Goal: Find specific fact: Find specific fact

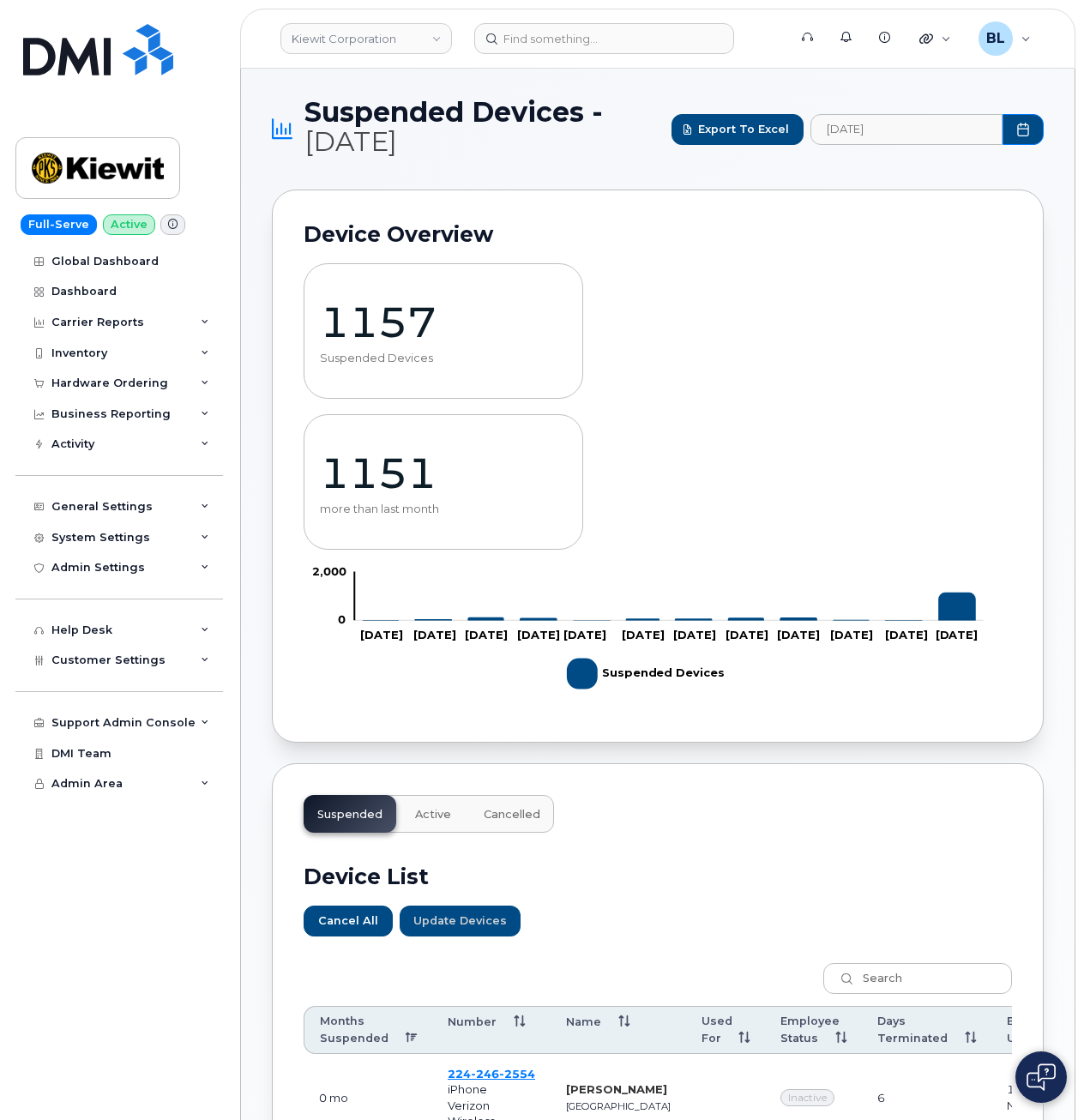
click at [764, 267] on div "1157 Suspended Devices 1151 more than last month Zoom Out 1,000 -1,000 -500 0 4…" at bounding box center [658, 480] width 708 height 464
click at [751, 137] on span "Export to Excel" at bounding box center [744, 129] width 91 height 17
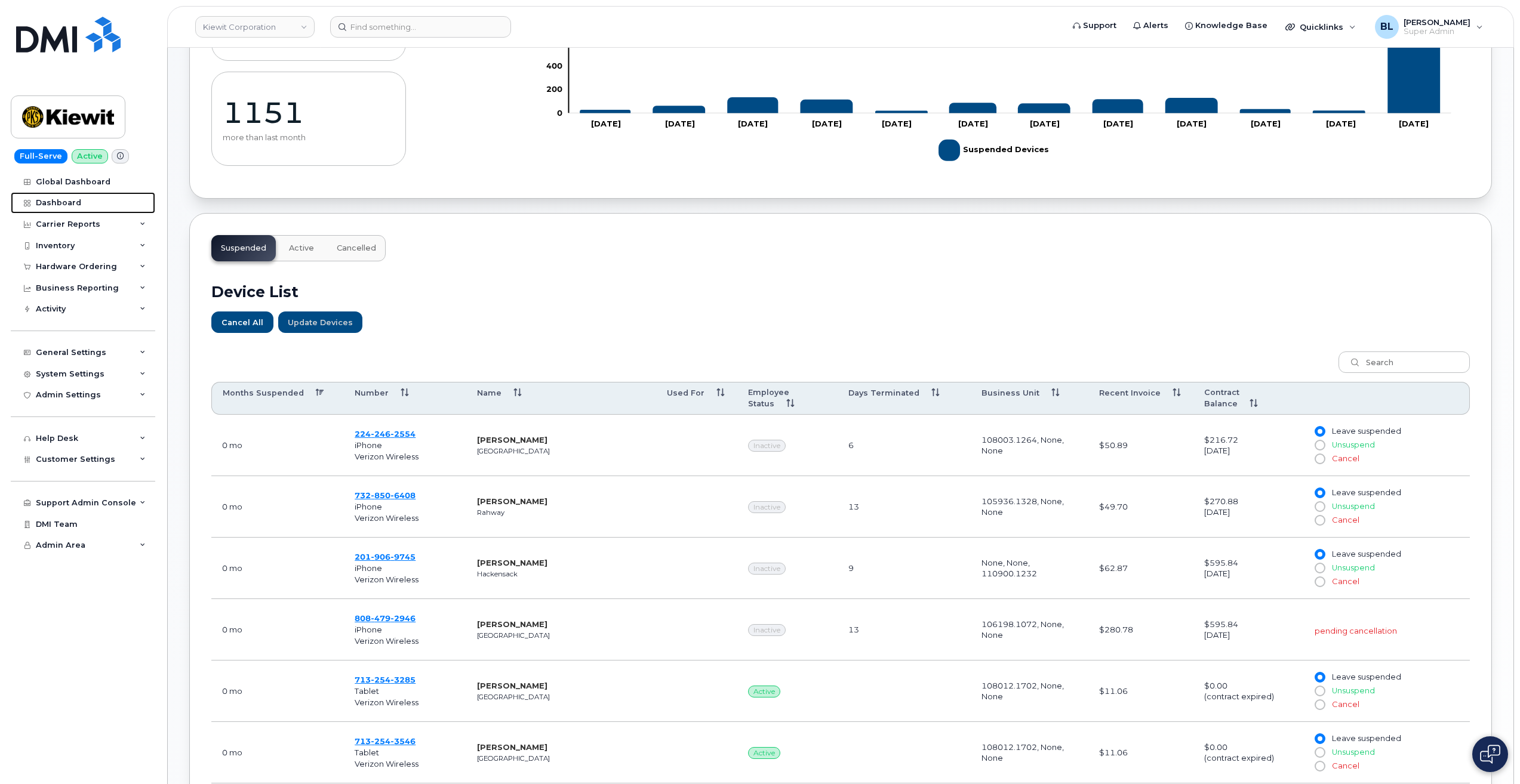
scroll to position [318, 0]
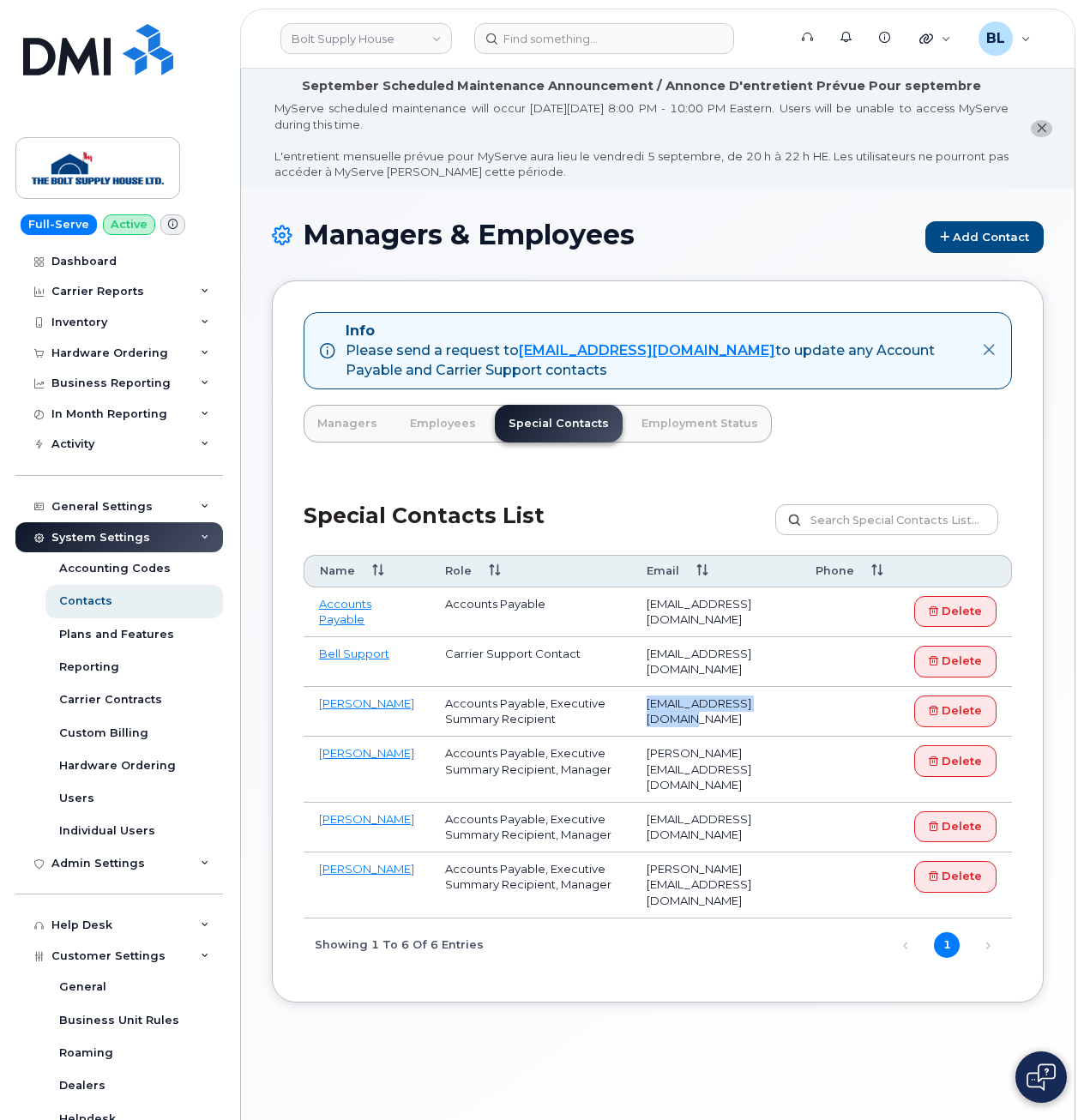
click at [681, 239] on h1 "Managers & Employees Add Contact" at bounding box center [658, 237] width 771 height 34
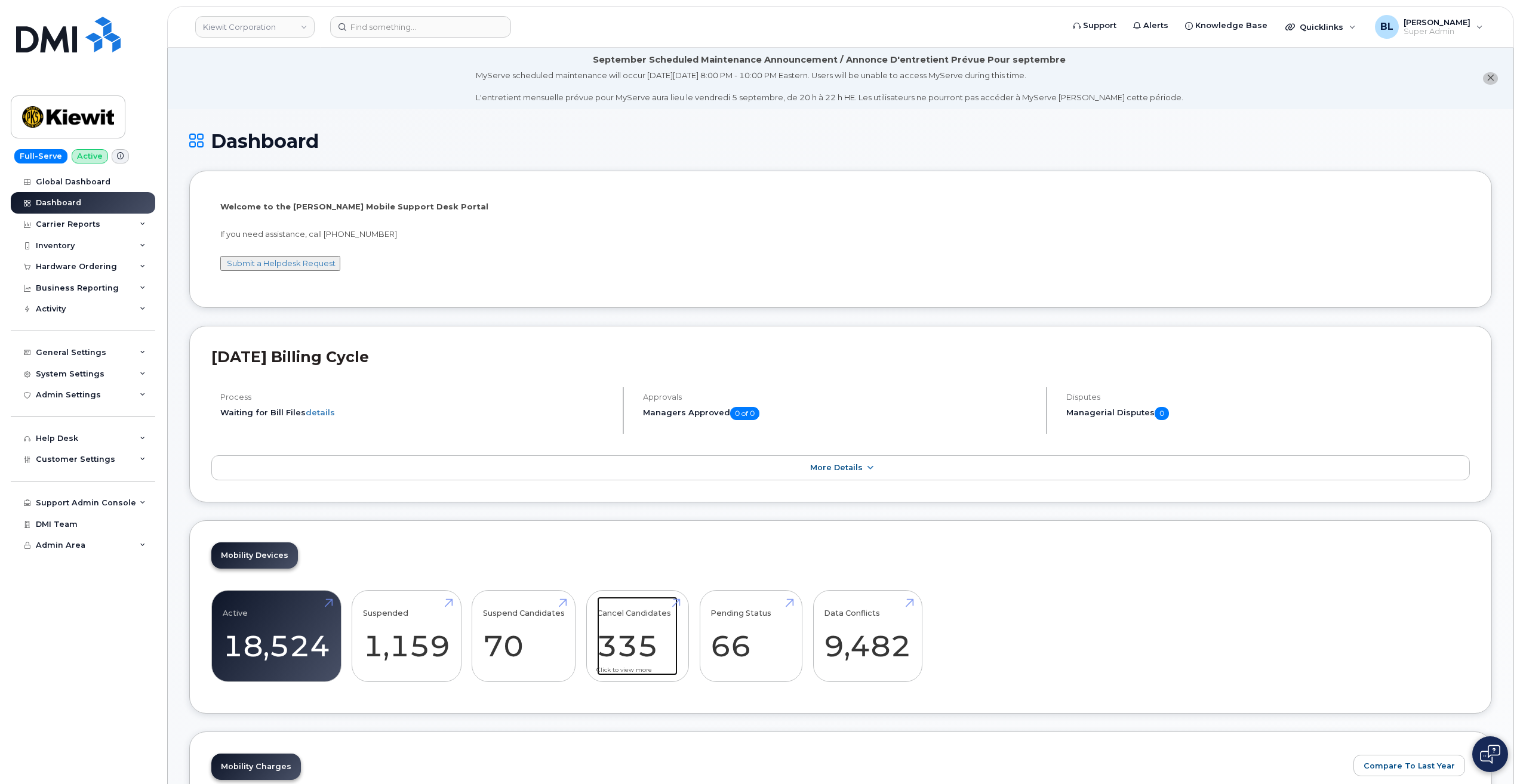
click at [645, 637] on link "Cancel Candidates 335" at bounding box center [637, 636] width 80 height 79
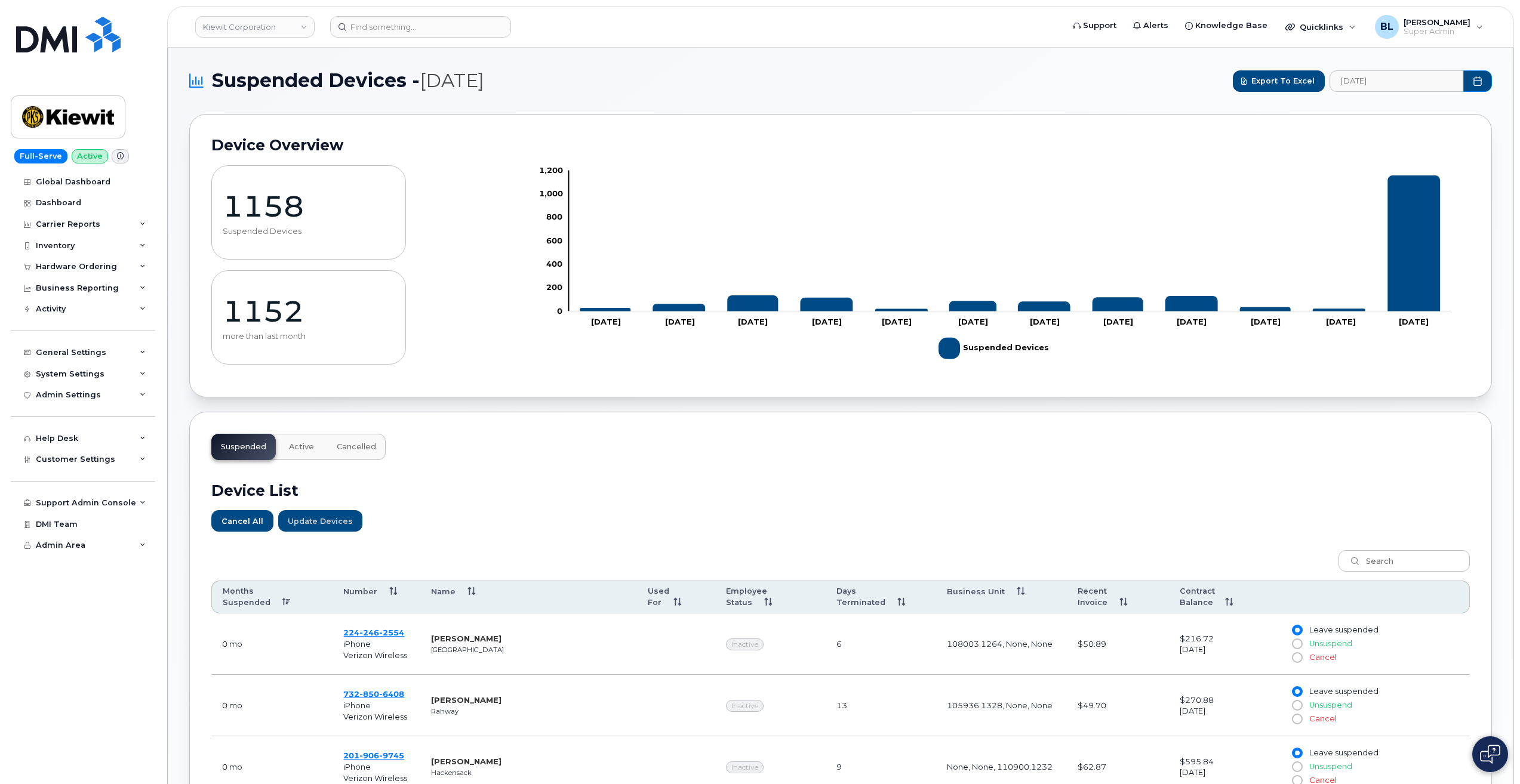
click at [600, 489] on h2 "Device List" at bounding box center [841, 491] width 1258 height 18
click at [367, 450] on span "Cancelled" at bounding box center [356, 447] width 39 height 10
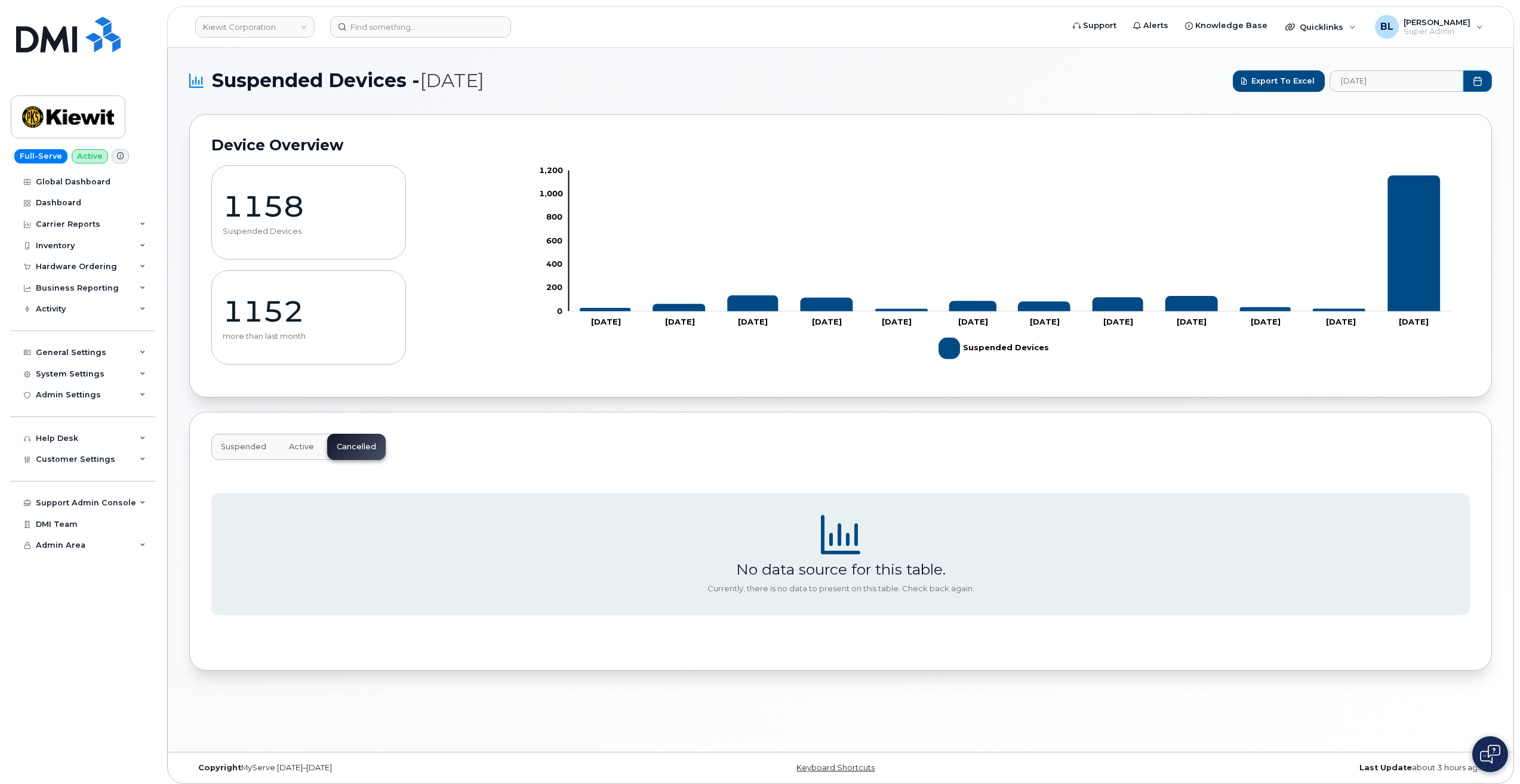
click at [293, 442] on span "Active" at bounding box center [302, 447] width 25 height 10
click at [257, 442] on span "Suspended" at bounding box center [244, 447] width 45 height 10
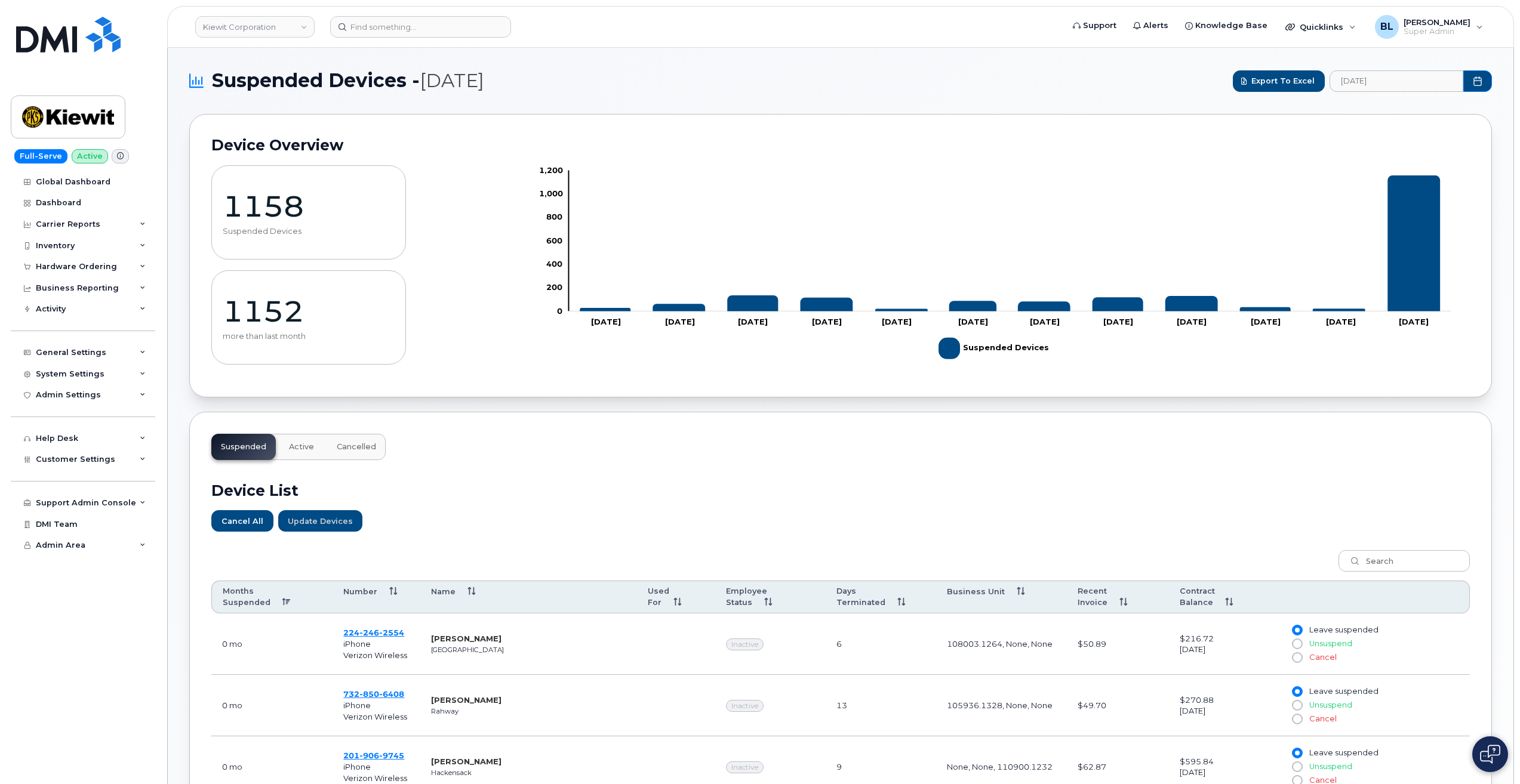
click at [291, 442] on span "Active" at bounding box center [302, 447] width 25 height 10
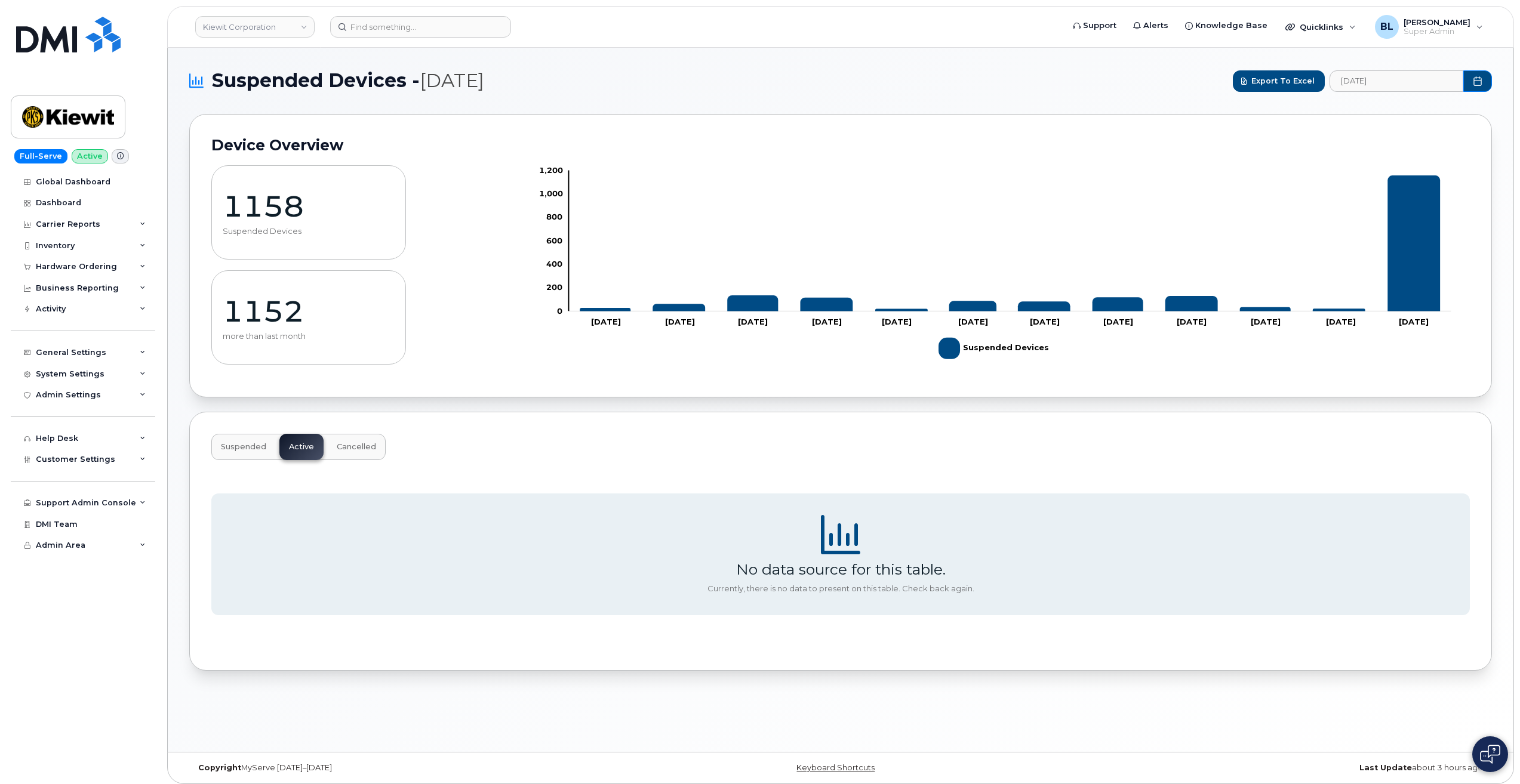
click at [327, 455] on button "Suspended" at bounding box center [356, 447] width 58 height 26
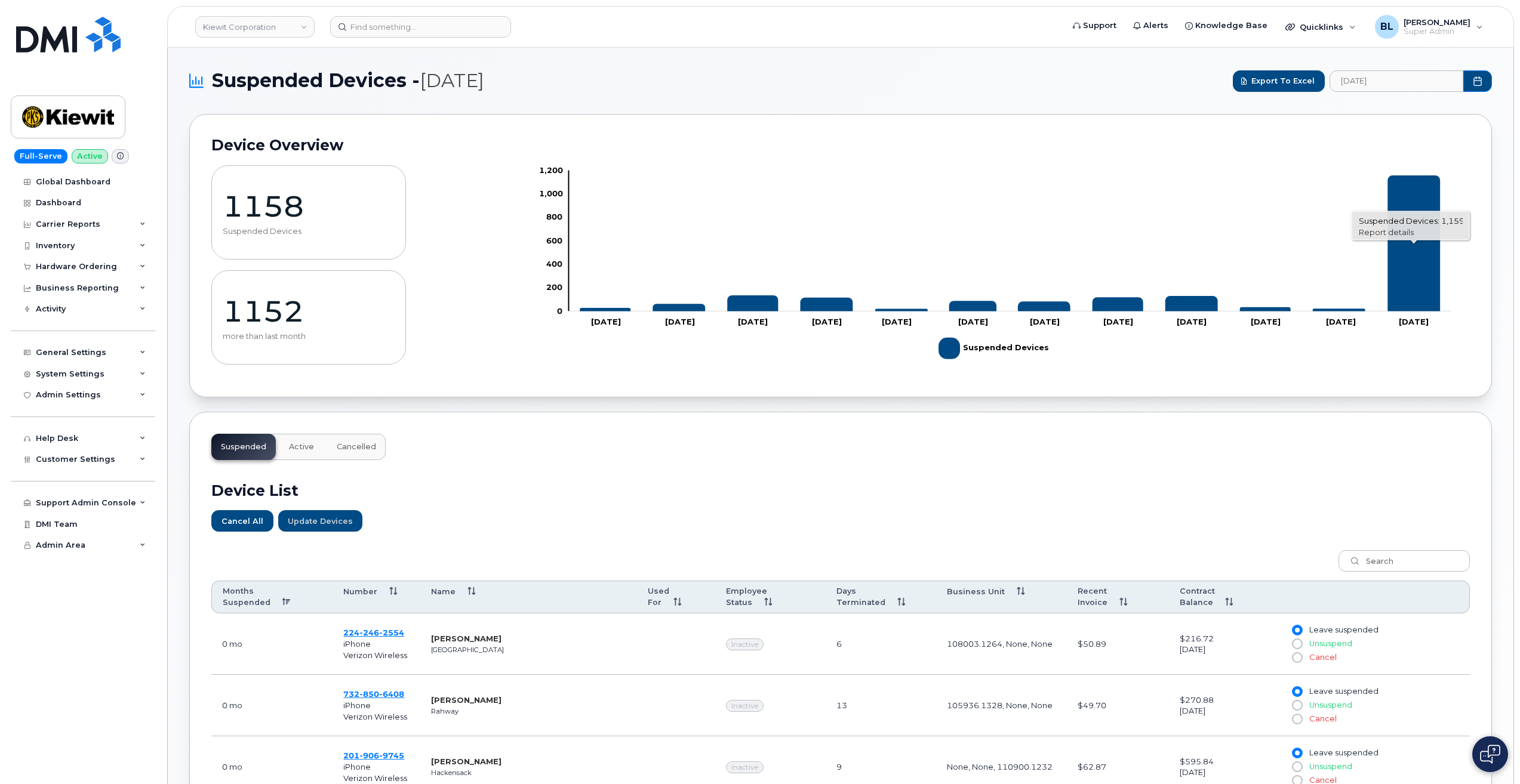
click at [1395, 235] on link "Report details" at bounding box center [1387, 232] width 55 height 10
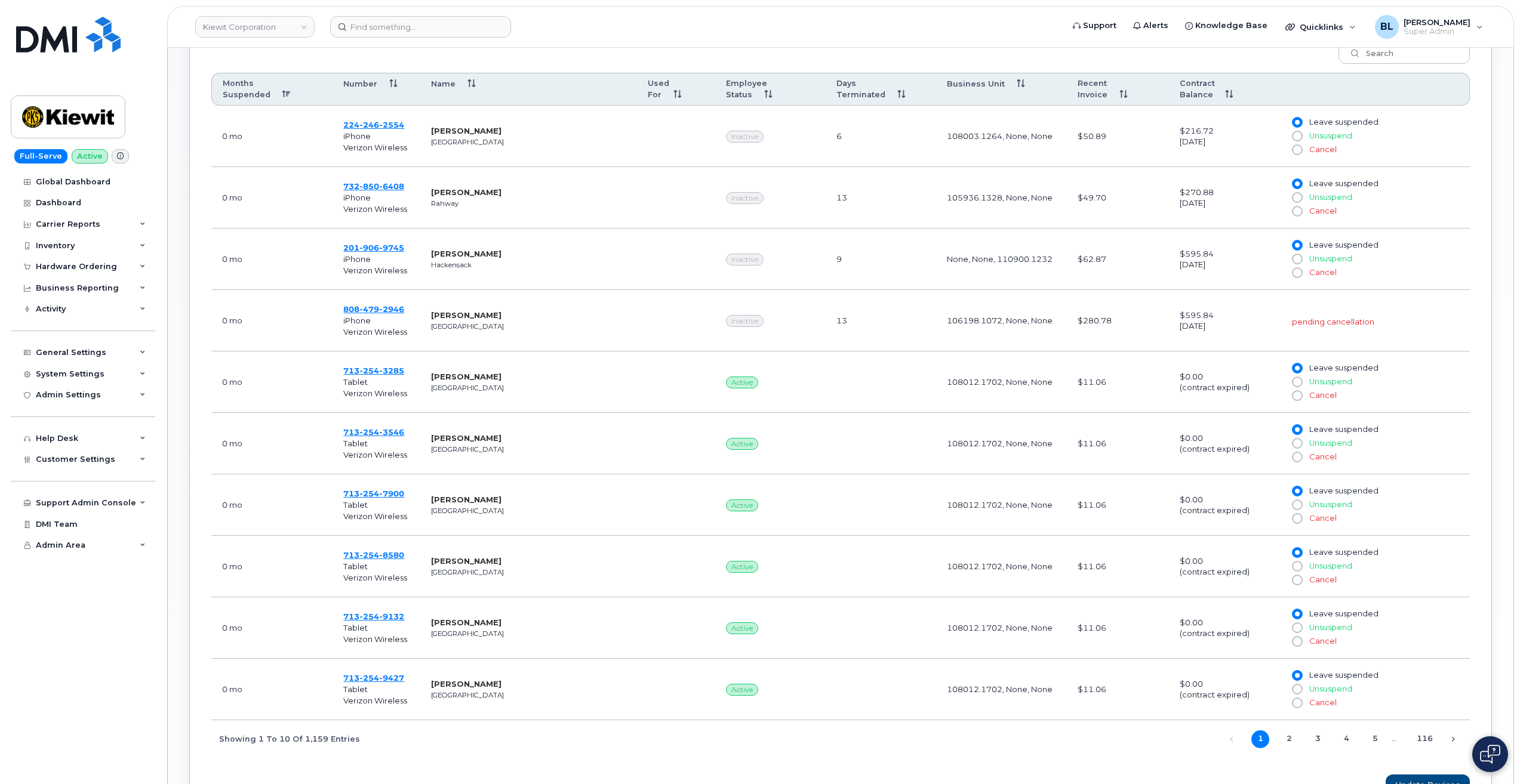
scroll to position [601, 0]
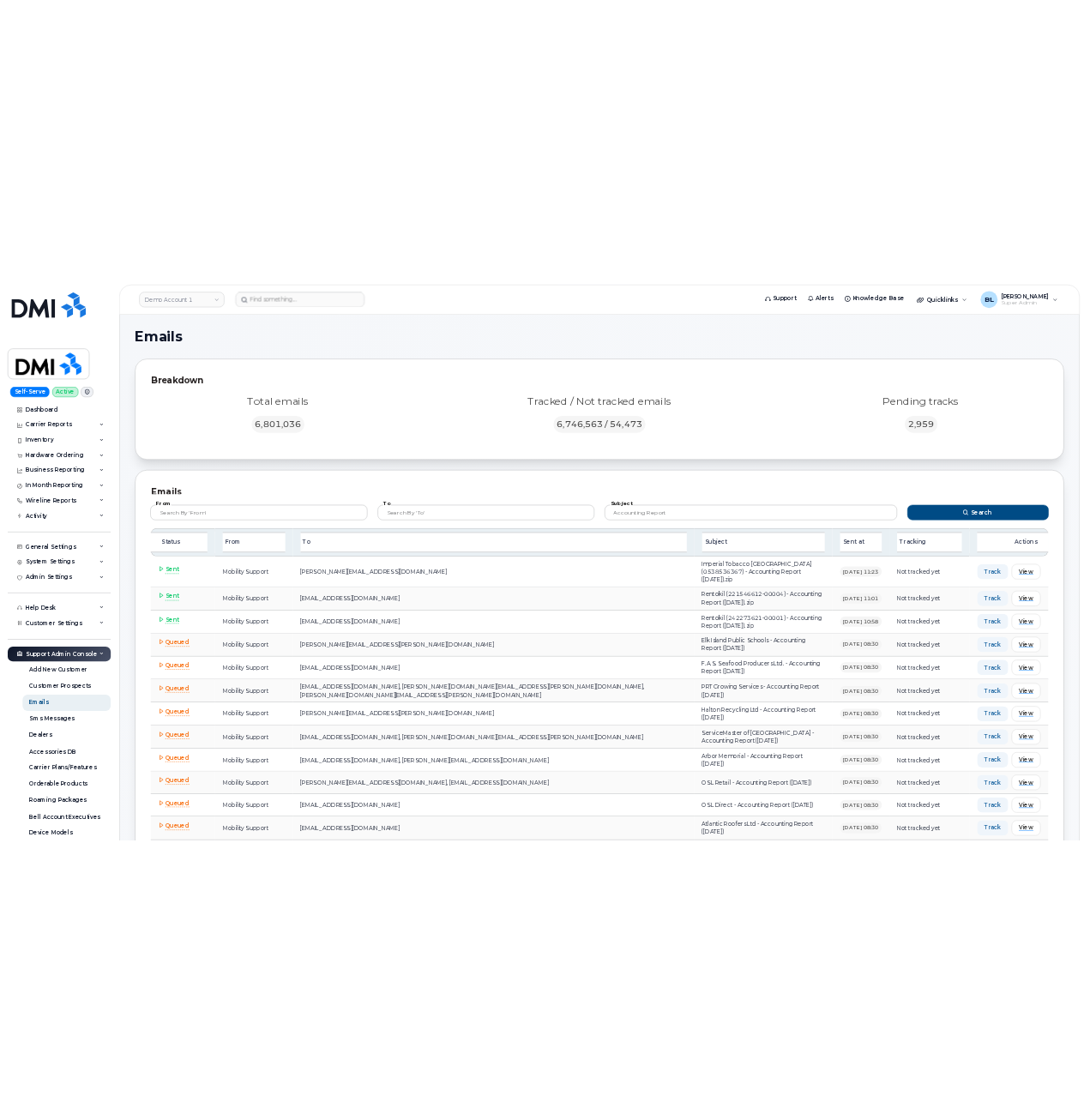
scroll to position [8853, 0]
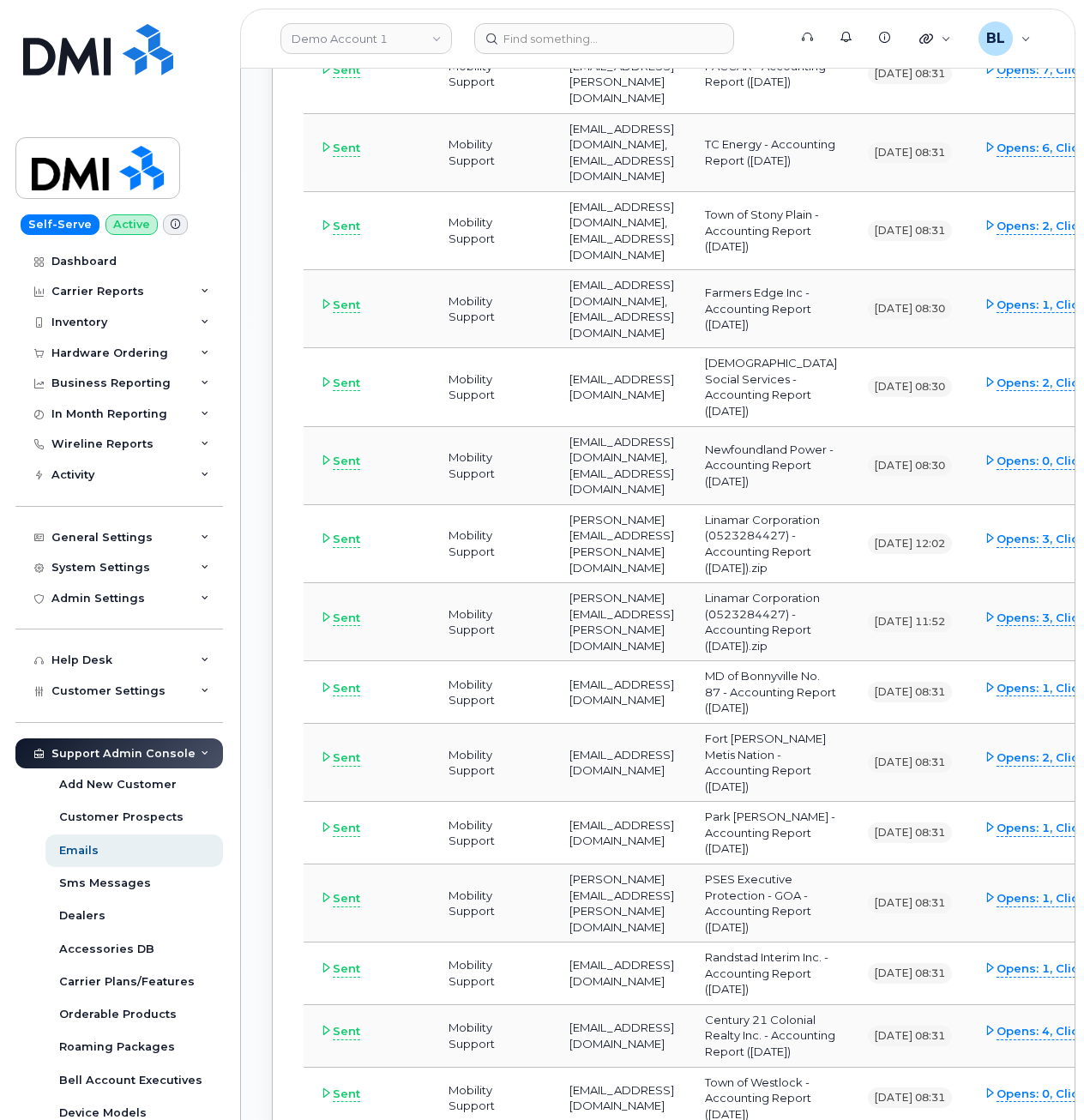
drag, startPoint x: 623, startPoint y: 519, endPoint x: 695, endPoint y: 412, distance: 129.0
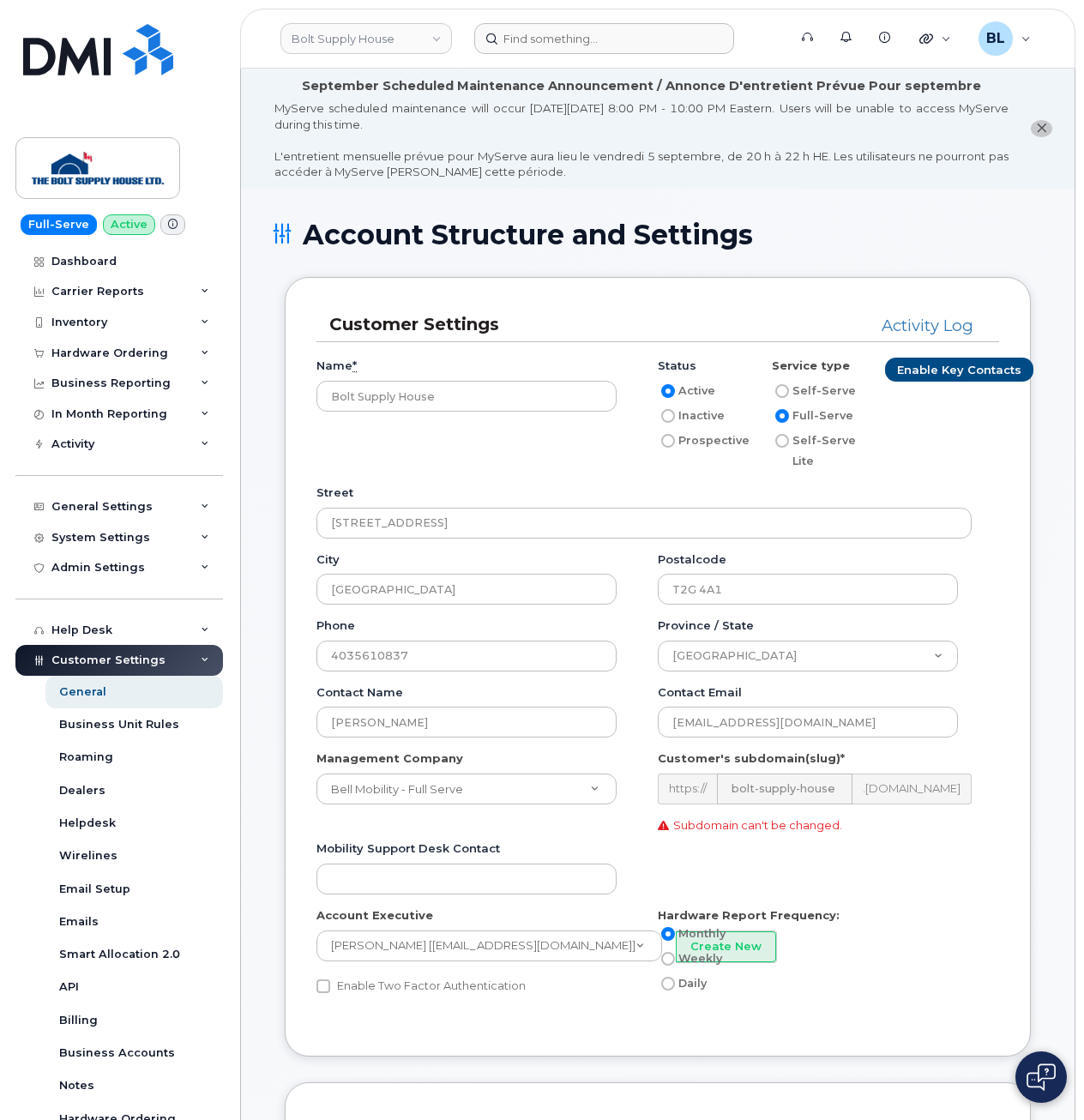
scroll to position [457, 0]
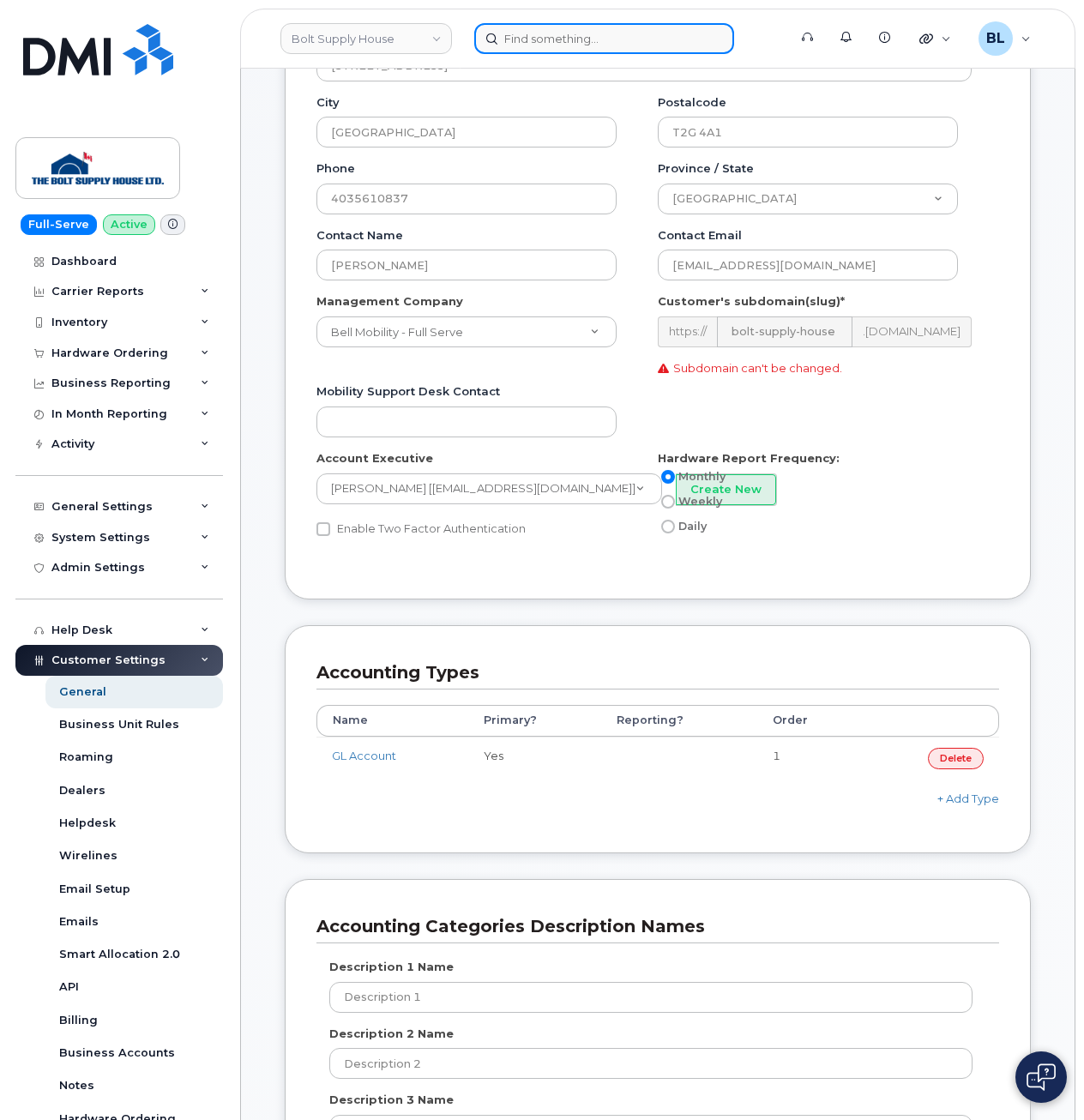
click at [599, 48] on input at bounding box center [604, 37] width 259 height 31
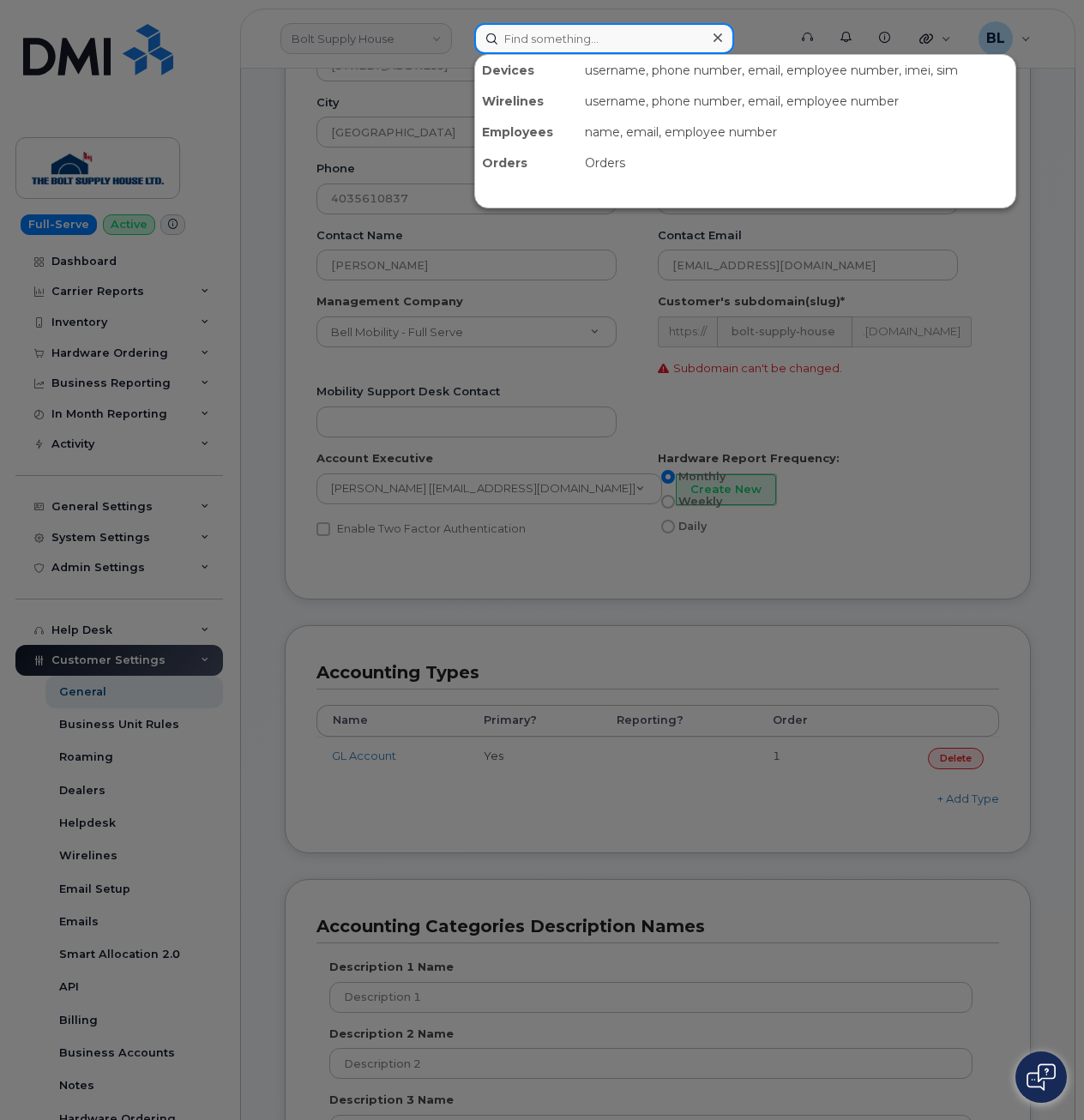
paste input "6626951847"
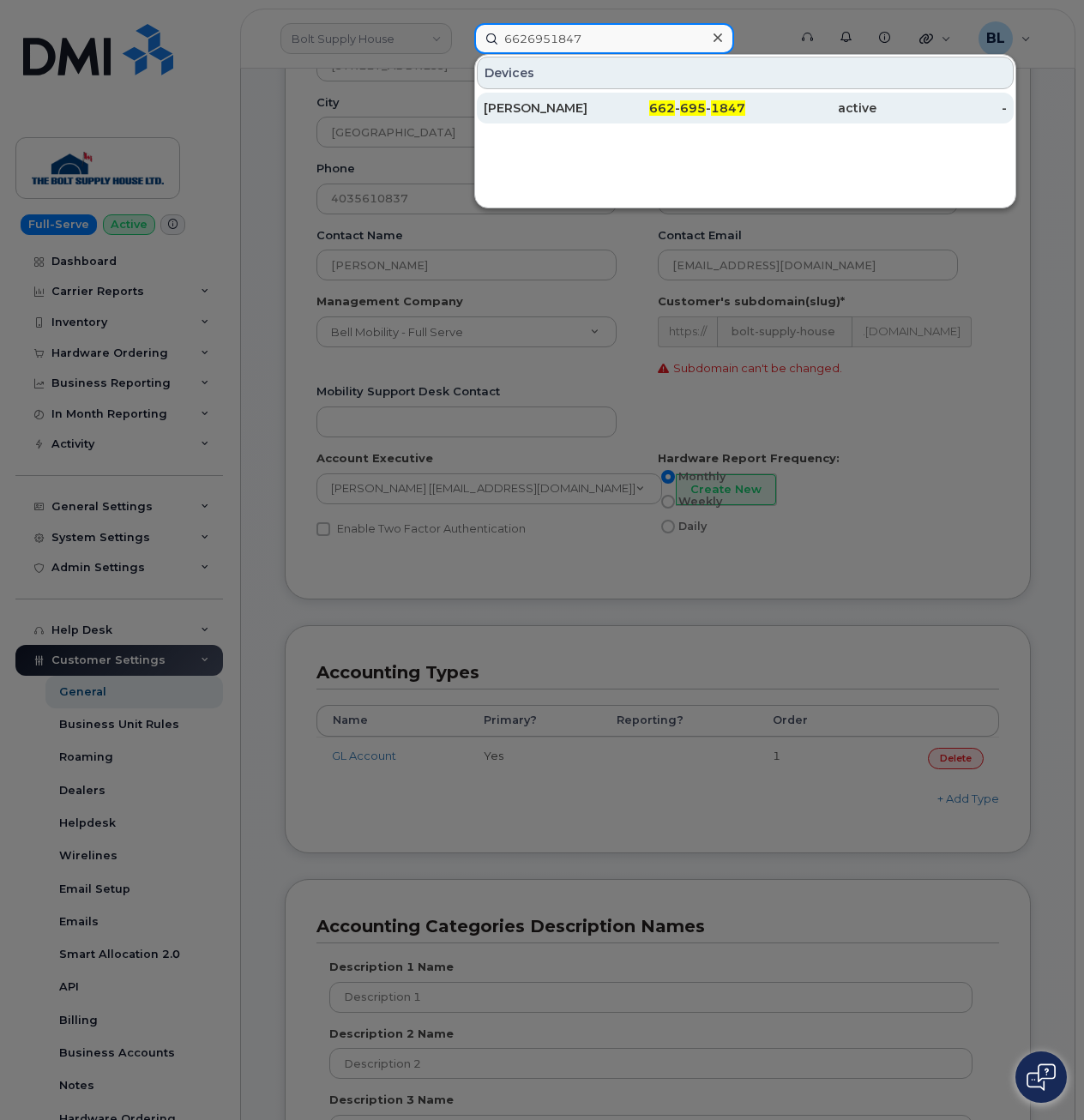
type input "6626951847"
click at [614, 116] on div "[PERSON_NAME]" at bounding box center [680, 108] width 131 height 31
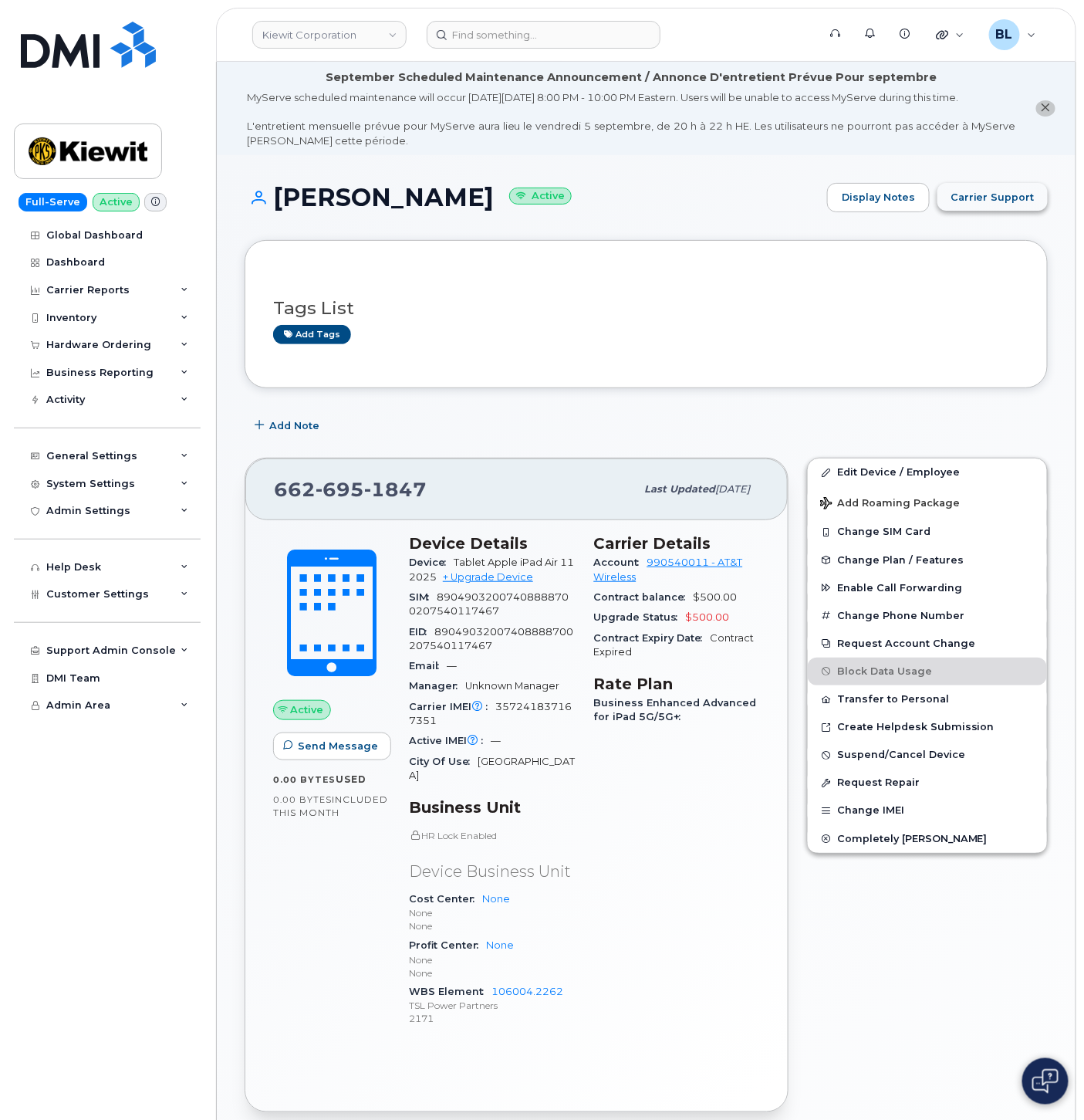
click at [1001, 207] on button "Carrier Support" at bounding box center [993, 196] width 110 height 28
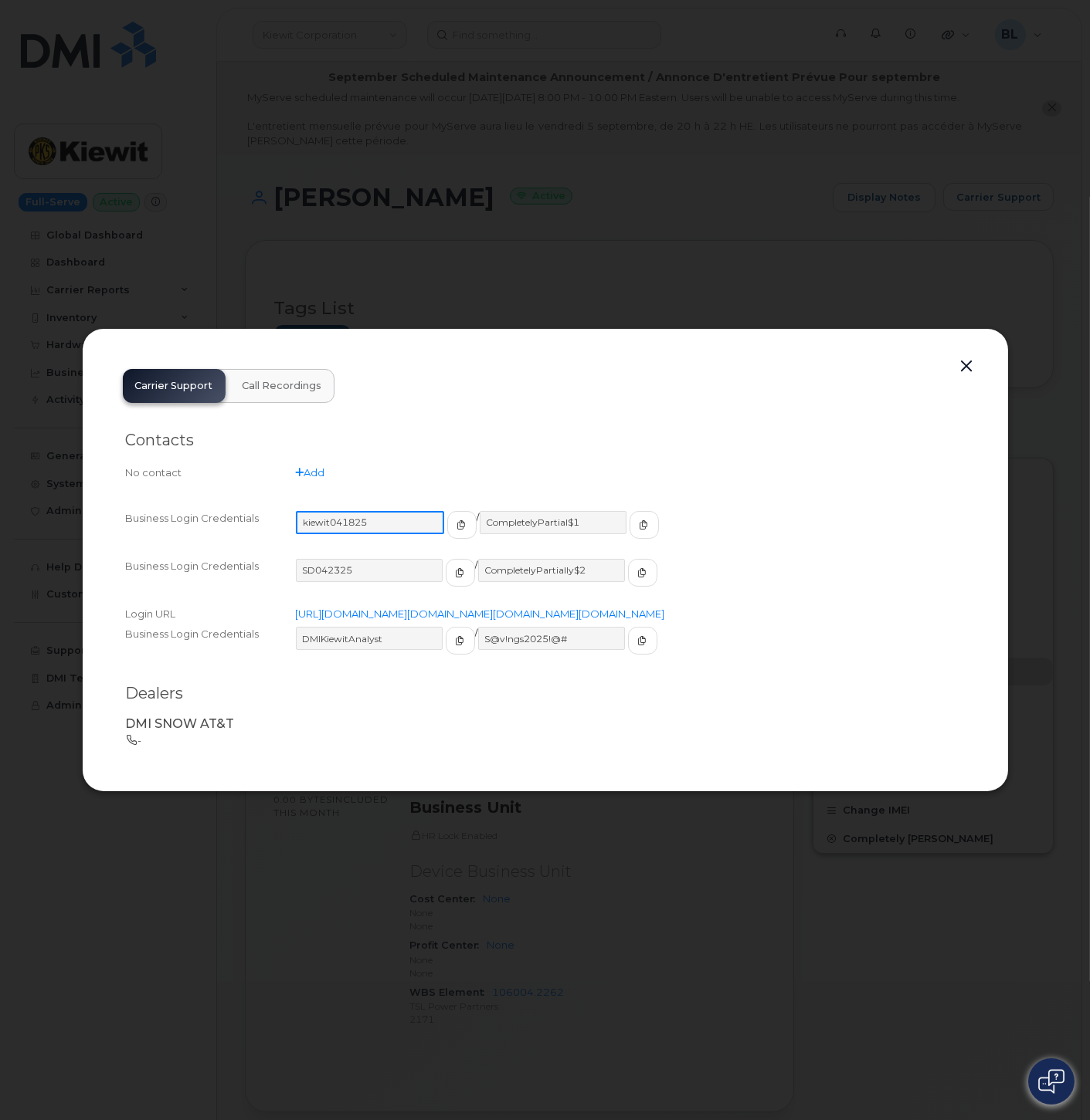
drag, startPoint x: 408, startPoint y: 505, endPoint x: 293, endPoint y: 491, distance: 115.8
click at [293, 508] on div "Business Login Credentials kiewit041825 / CompletelyPartial$1" at bounding box center [545, 532] width 839 height 48
drag, startPoint x: 573, startPoint y: 505, endPoint x: 471, endPoint y: 510, distance: 102.1
click at [478, 511] on input "CompletelyPartial$1" at bounding box center [552, 522] width 148 height 23
click at [946, 256] on div at bounding box center [545, 560] width 1090 height 1120
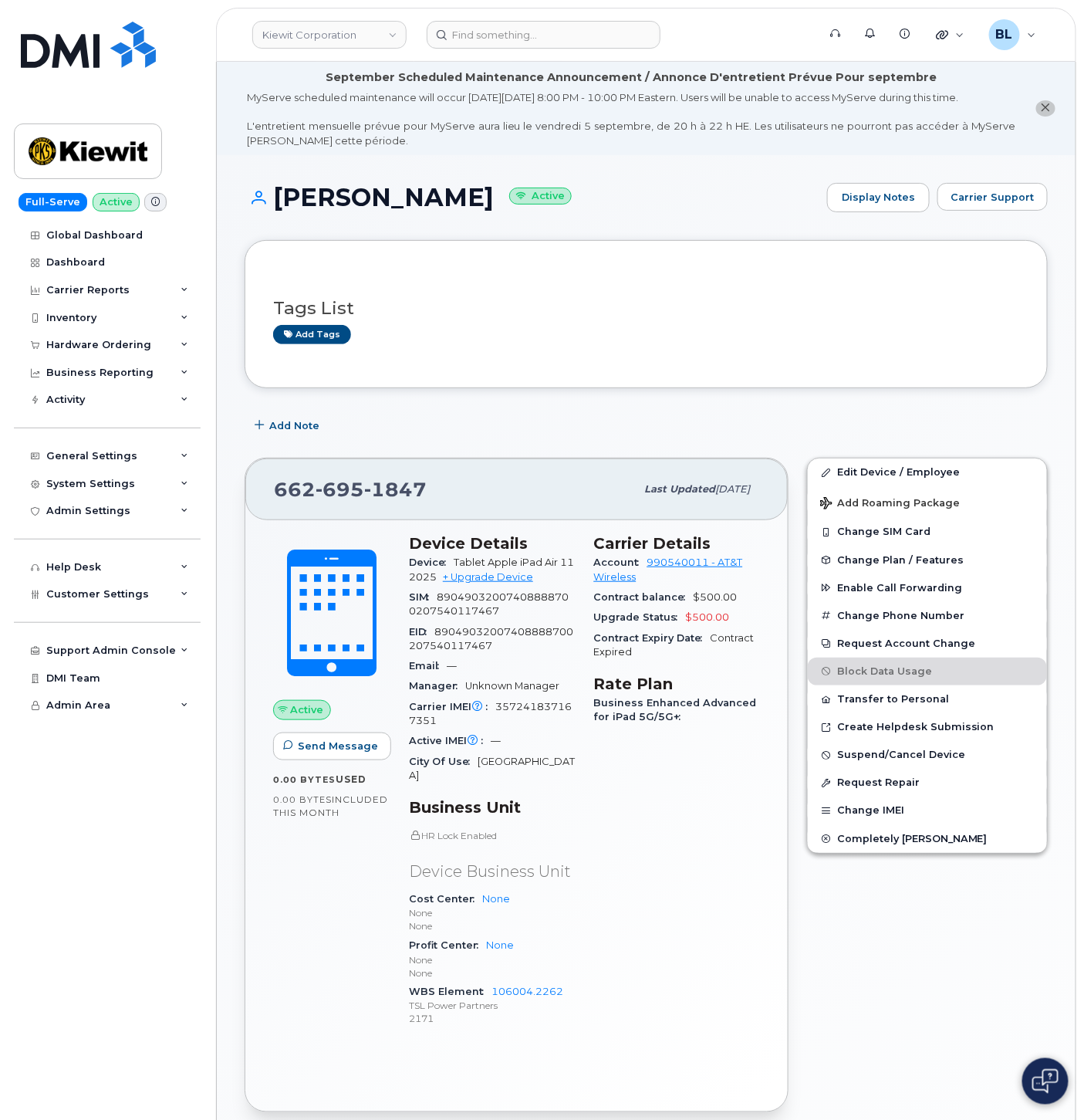
click at [364, 492] on span "695" at bounding box center [395, 489] width 62 height 23
click at [364, 489] on span "695" at bounding box center [395, 489] width 62 height 23
copy span "662 695 1847"
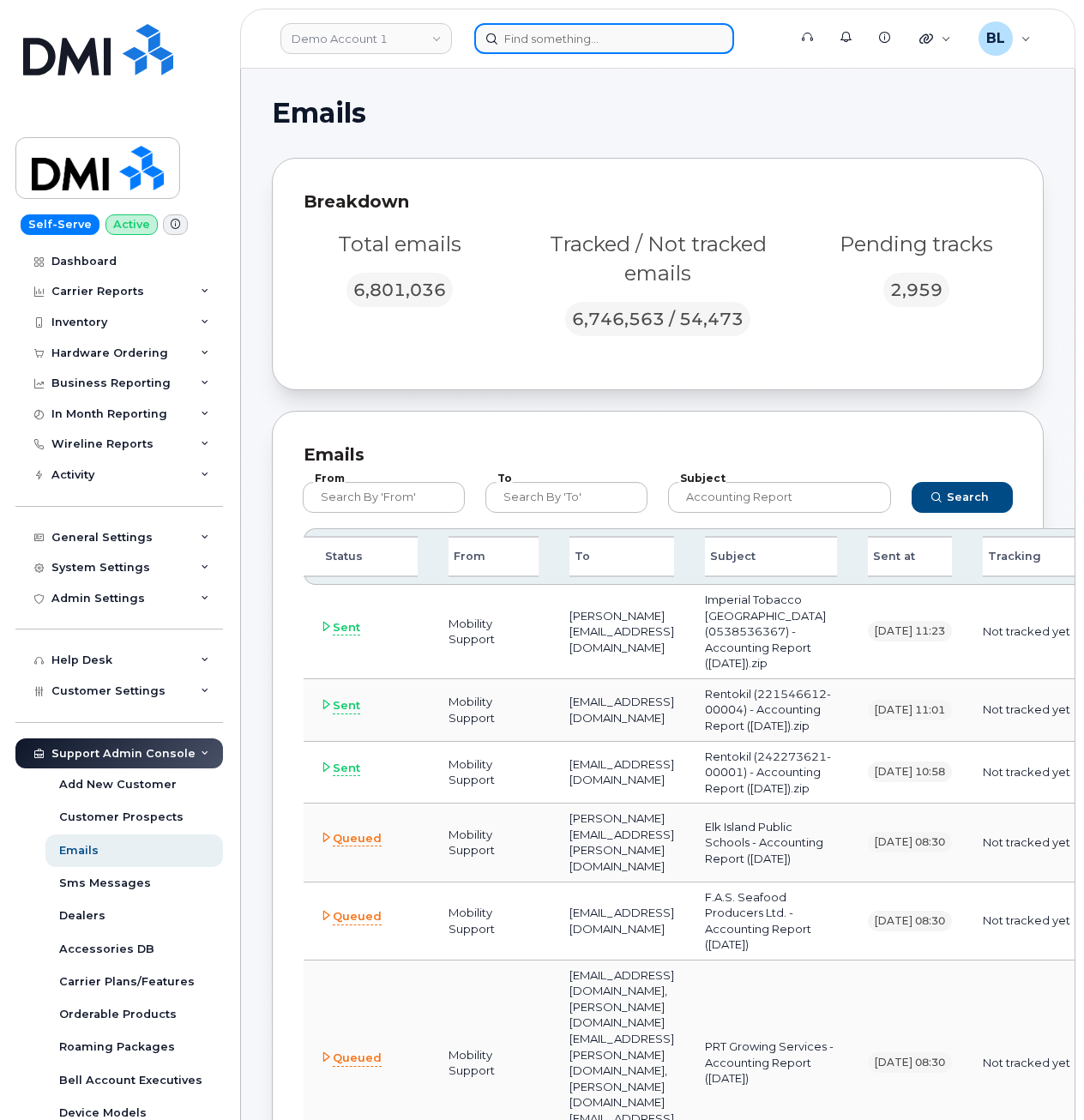
scroll to position [8817, 0]
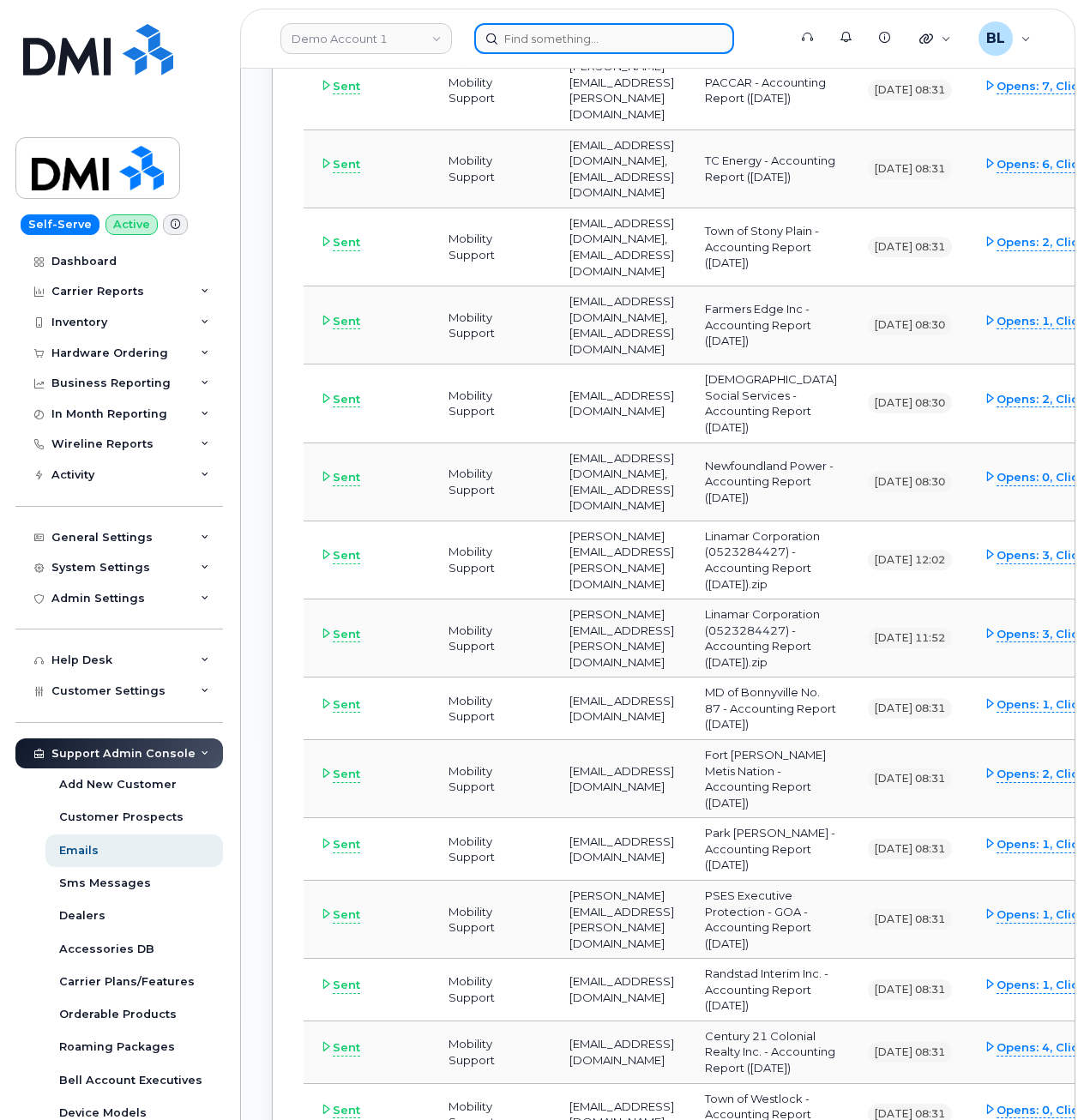
click at [624, 45] on input at bounding box center [604, 37] width 259 height 31
paste input "6626951847"
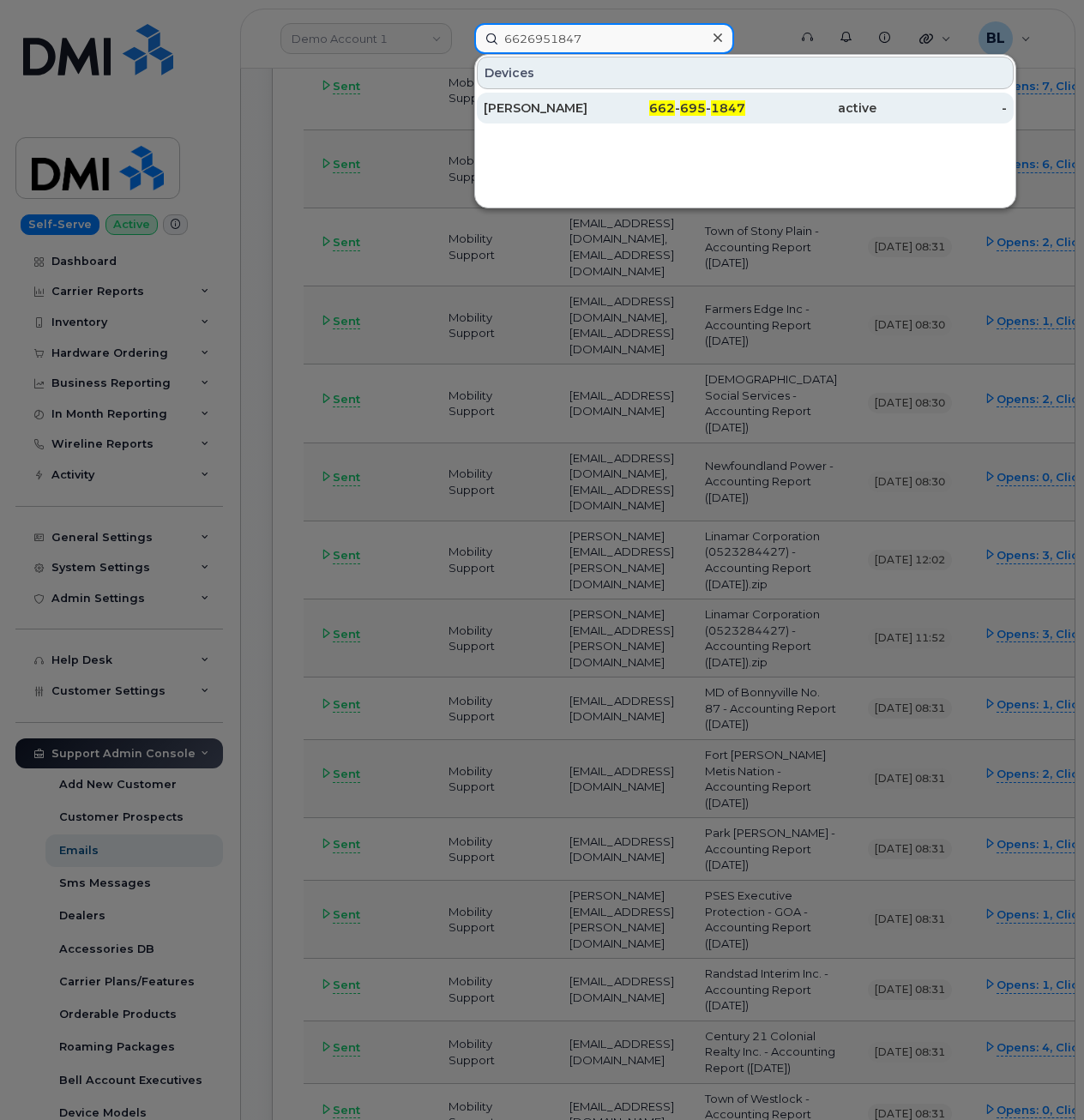
type input "6626951847"
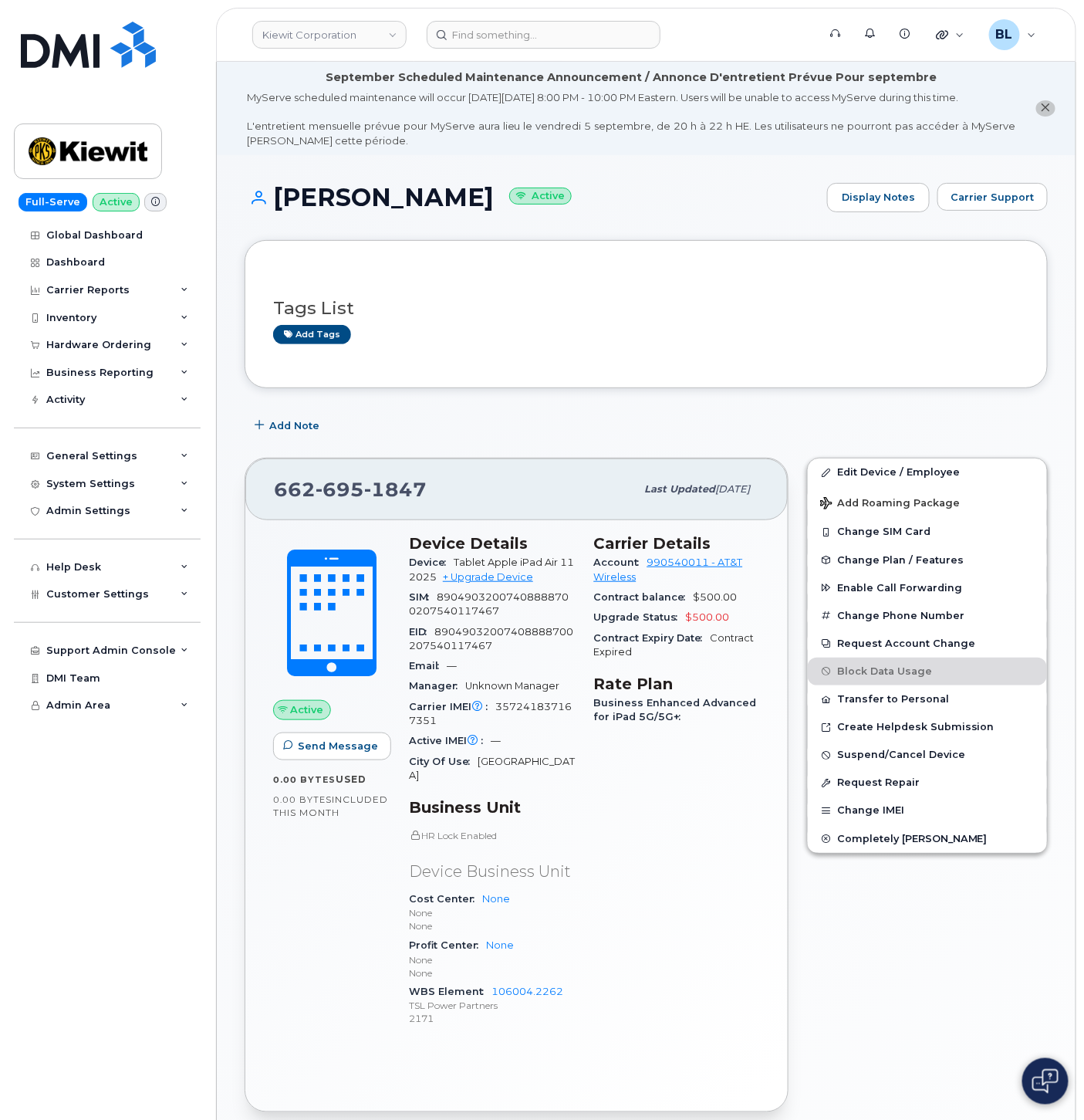
click at [535, 380] on div "Tags List Add tags" at bounding box center [646, 314] width 803 height 148
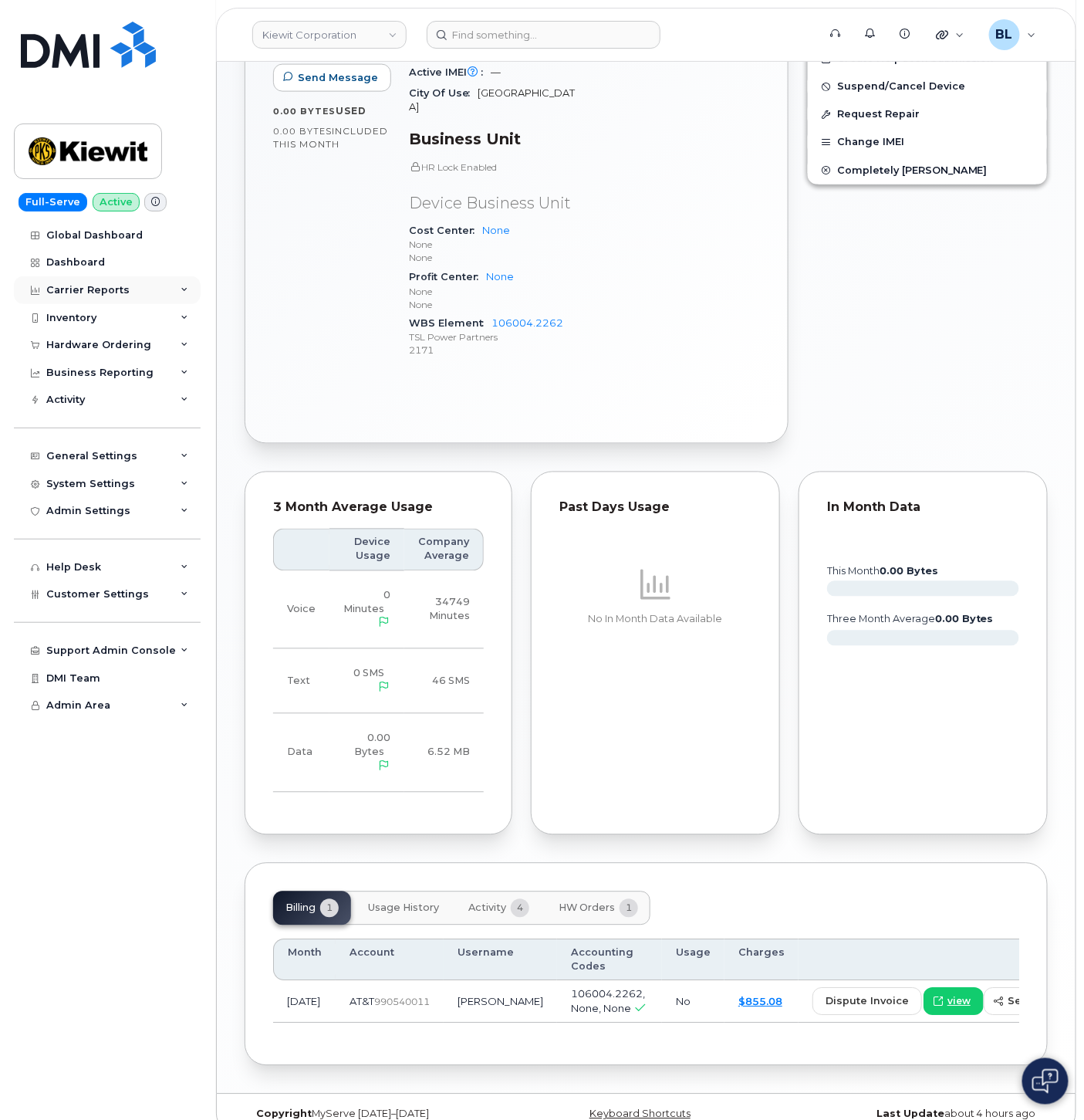
click at [126, 303] on div "Carrier Reports" at bounding box center [107, 290] width 186 height 28
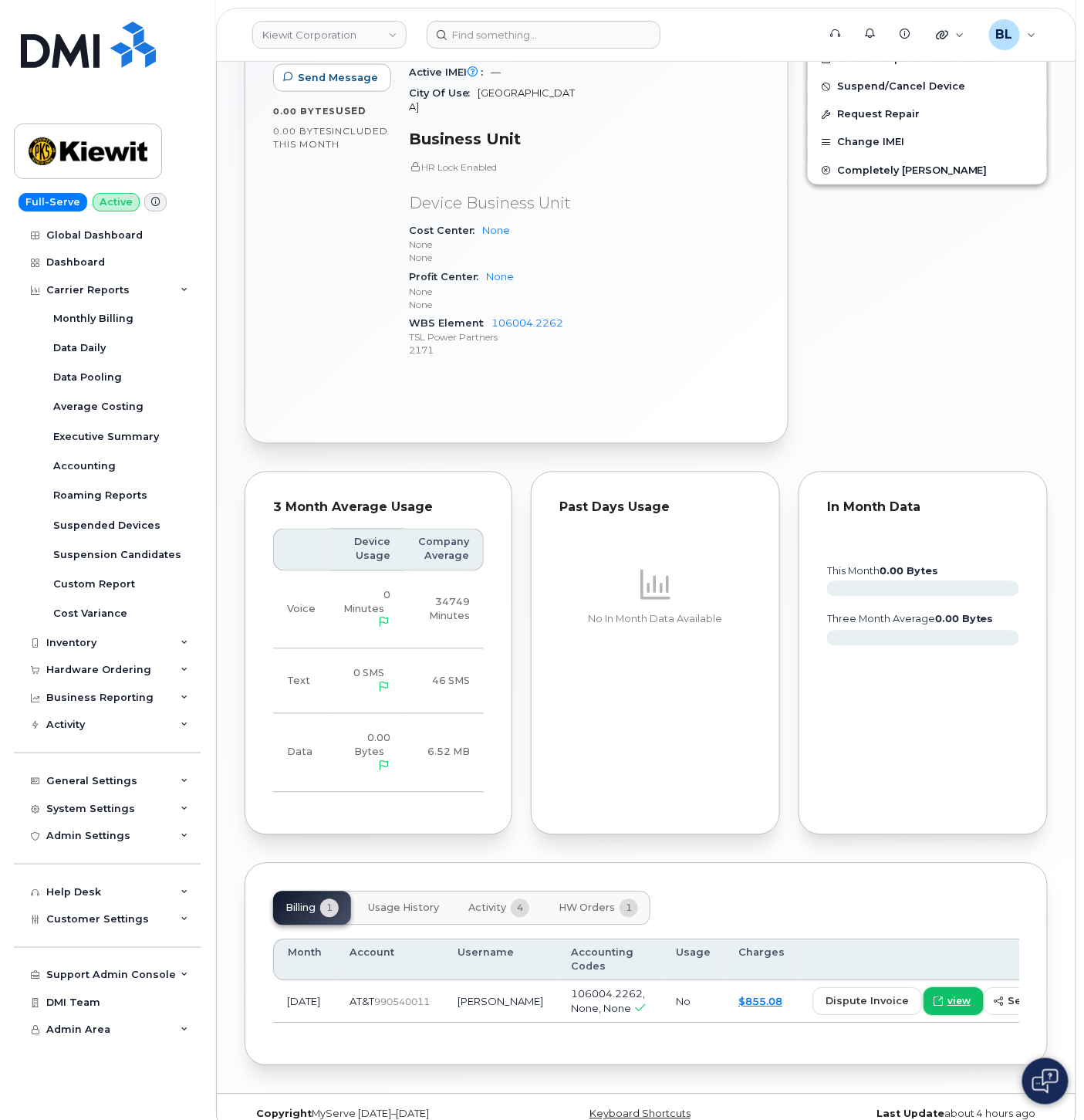
click at [947, 996] on span "view" at bounding box center [959, 1003] width 23 height 14
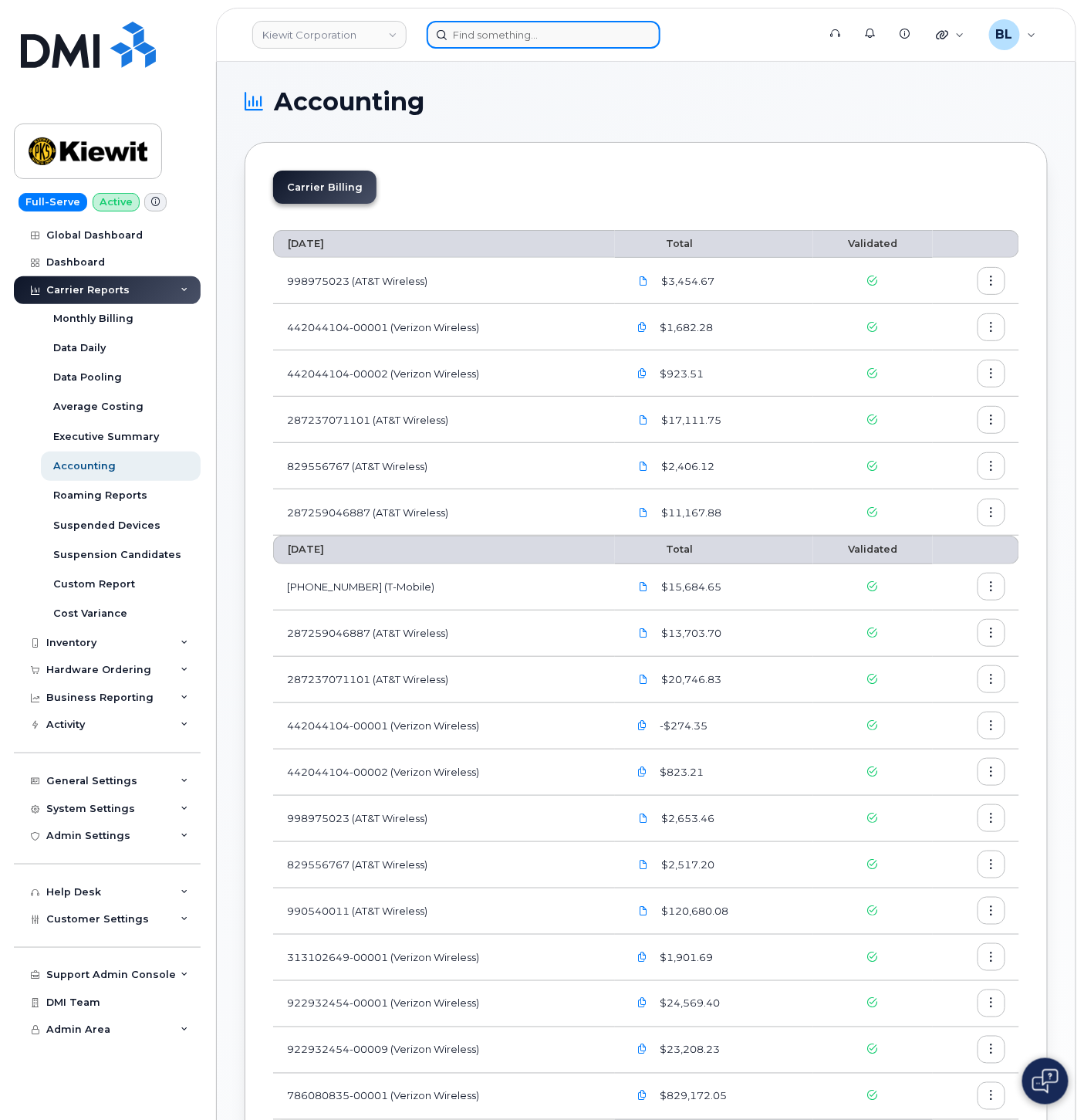
click at [496, 28] on input at bounding box center [543, 34] width 233 height 28
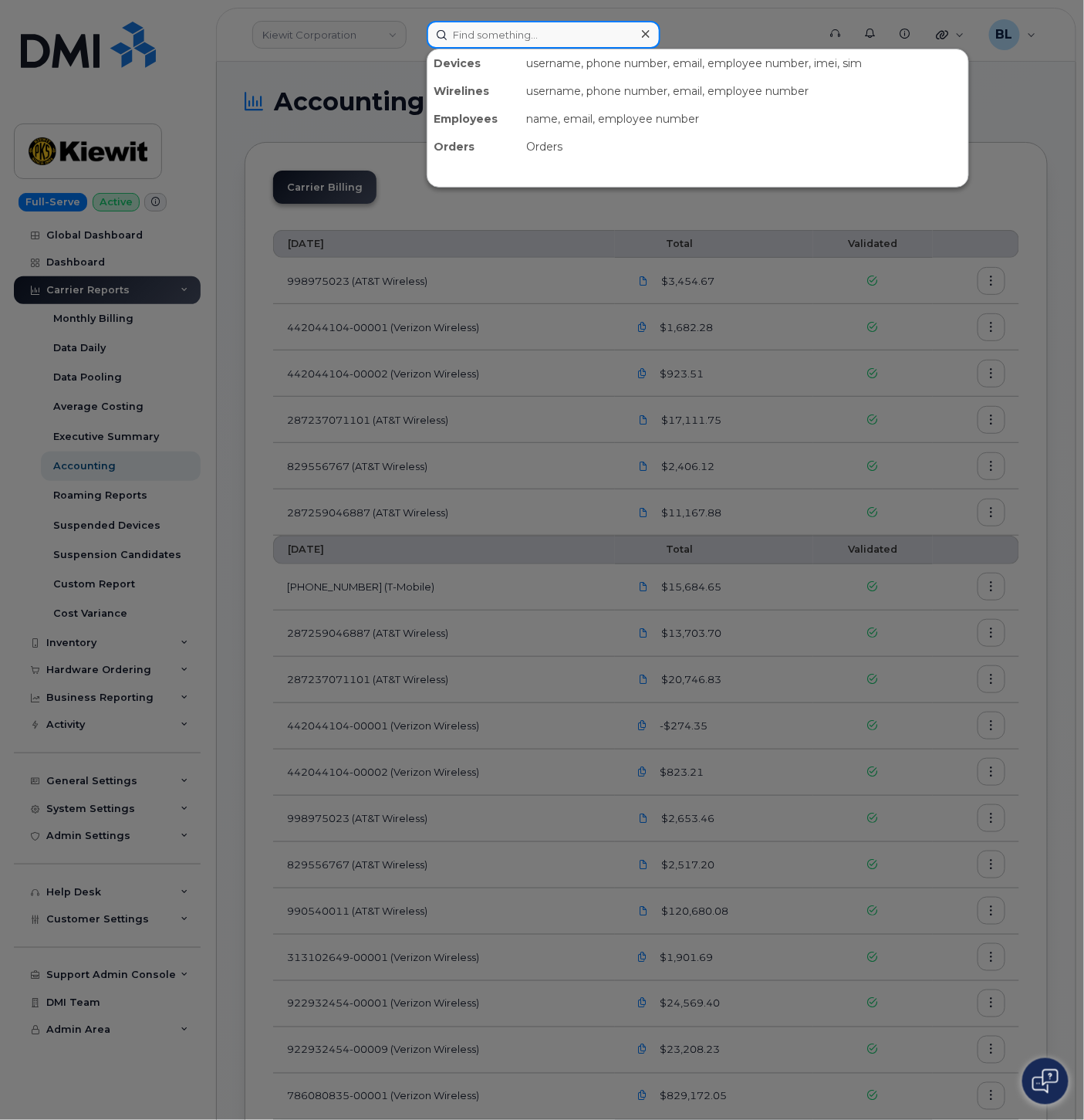
paste input "3095859814"
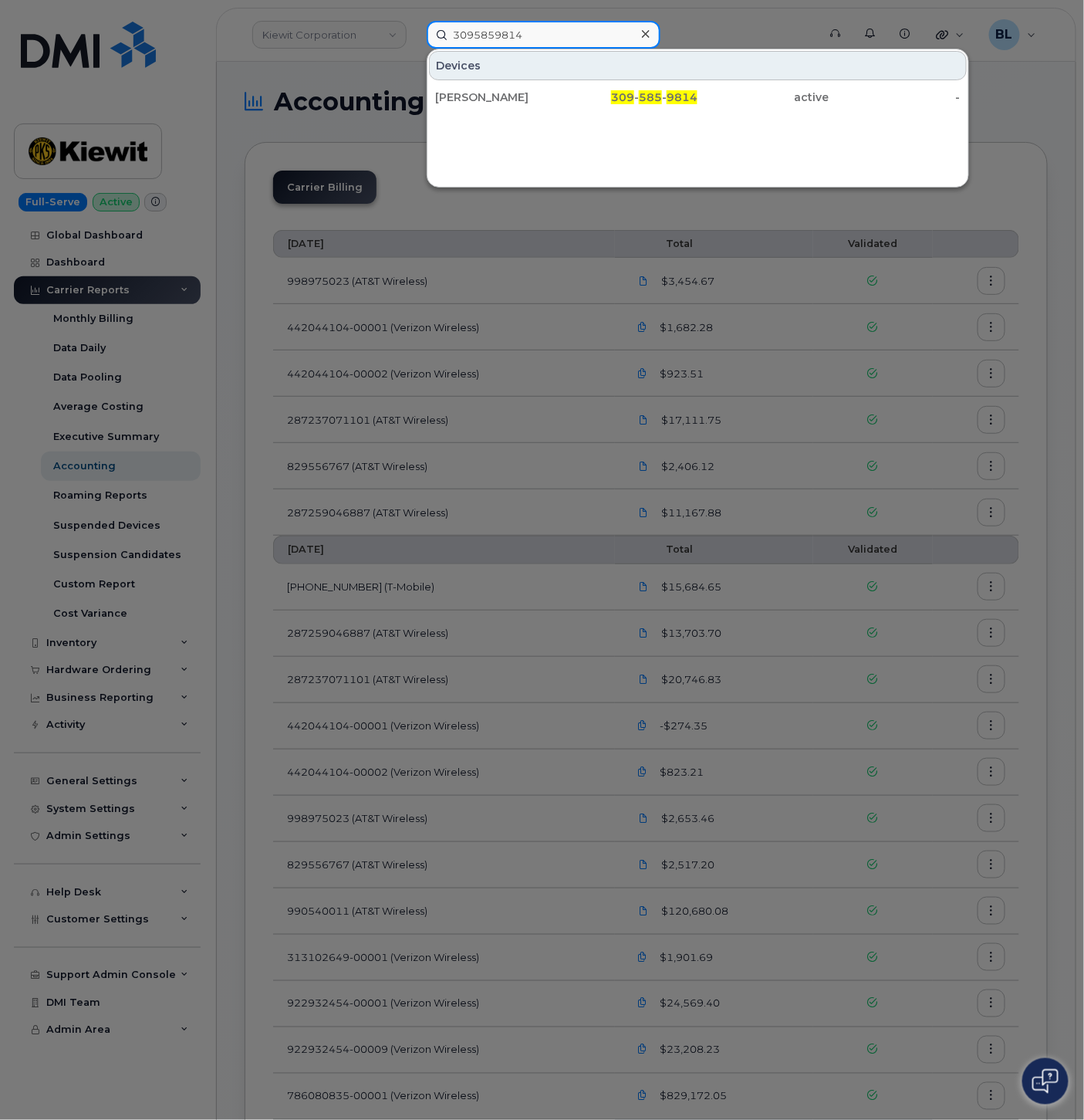
type input "3095859814"
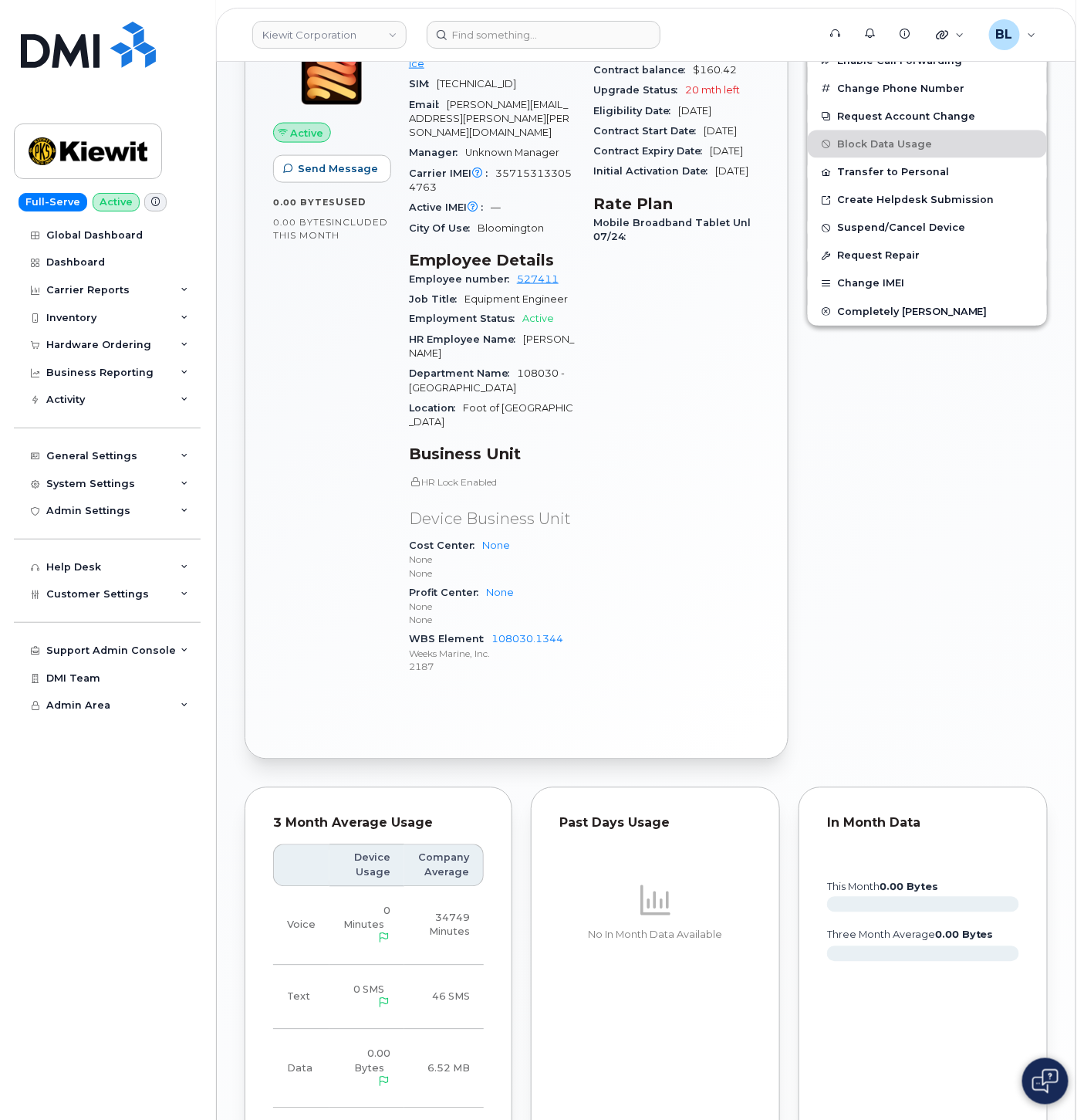
scroll to position [1086, 0]
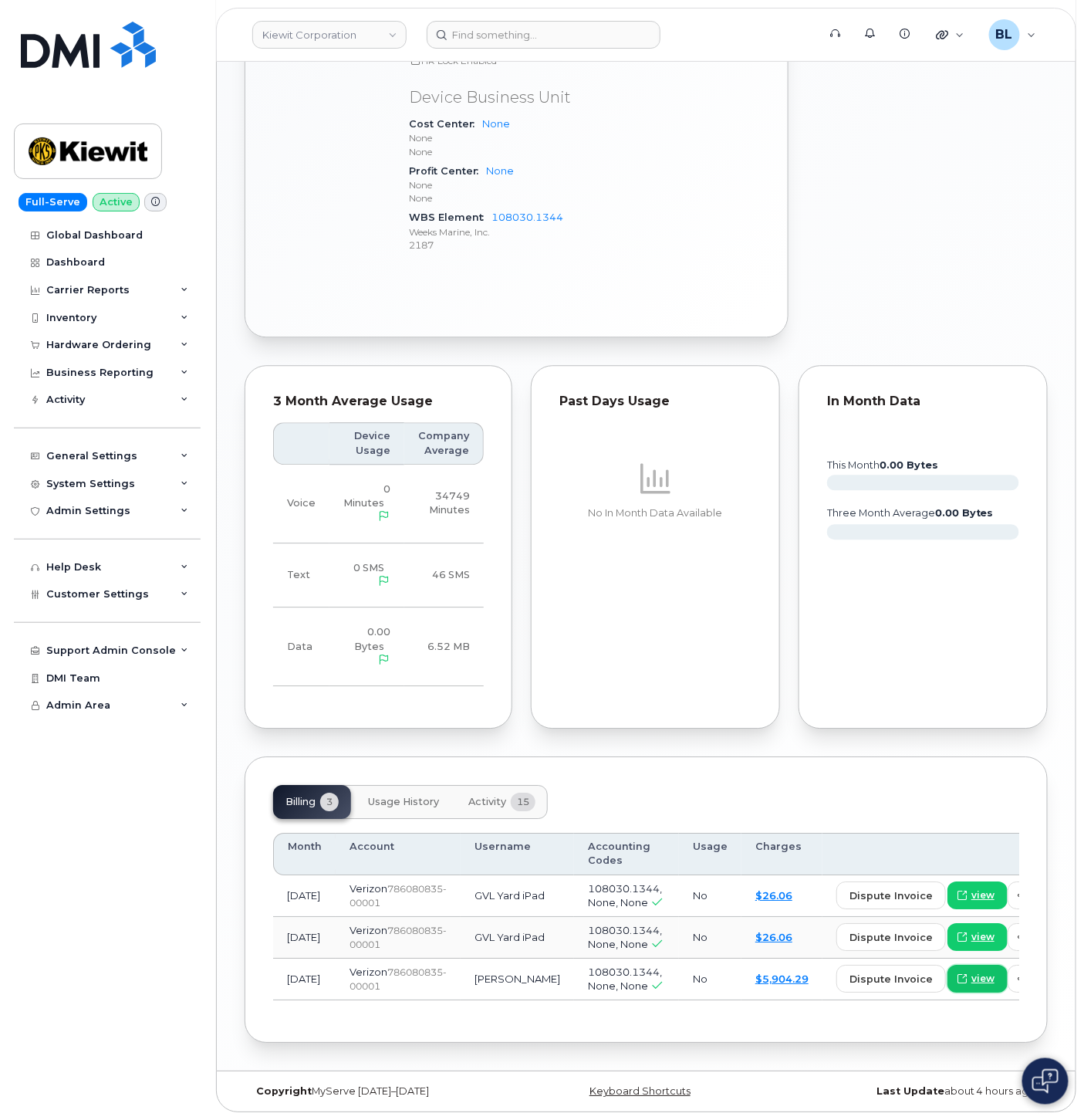
click at [971, 972] on span "view" at bounding box center [983, 979] width 23 height 14
